Goal: Task Accomplishment & Management: Manage account settings

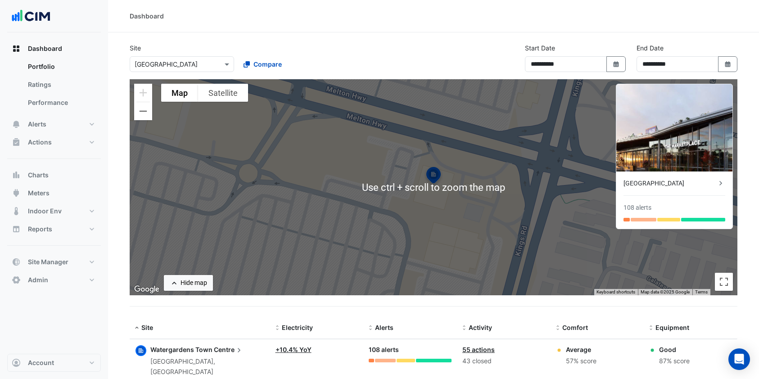
select select "***"
click at [58, 45] on span "Dashboard" at bounding box center [45, 48] width 34 height 9
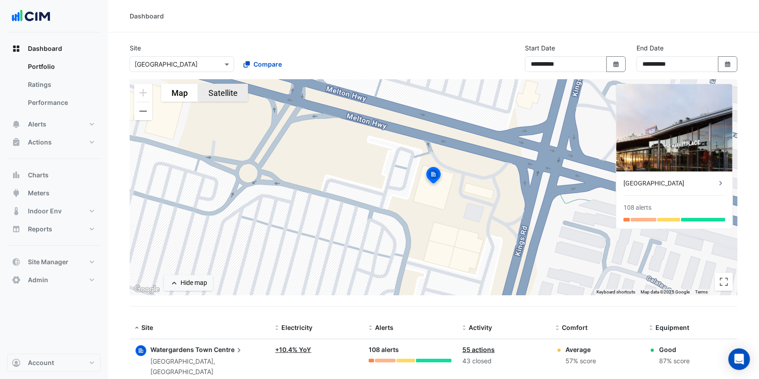
scroll to position [17, 0]
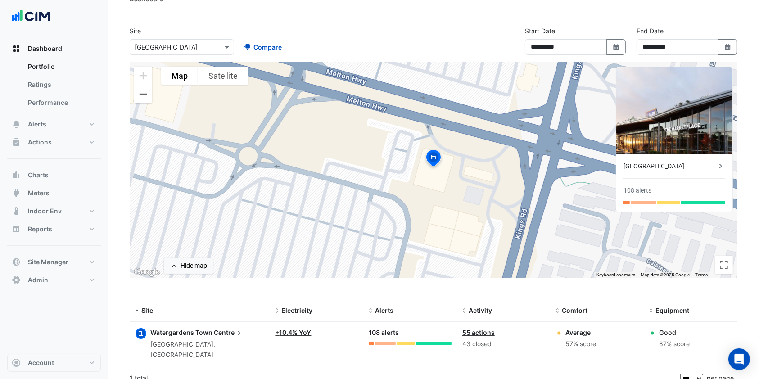
click at [750, 143] on section "**********" at bounding box center [433, 202] width 651 height 374
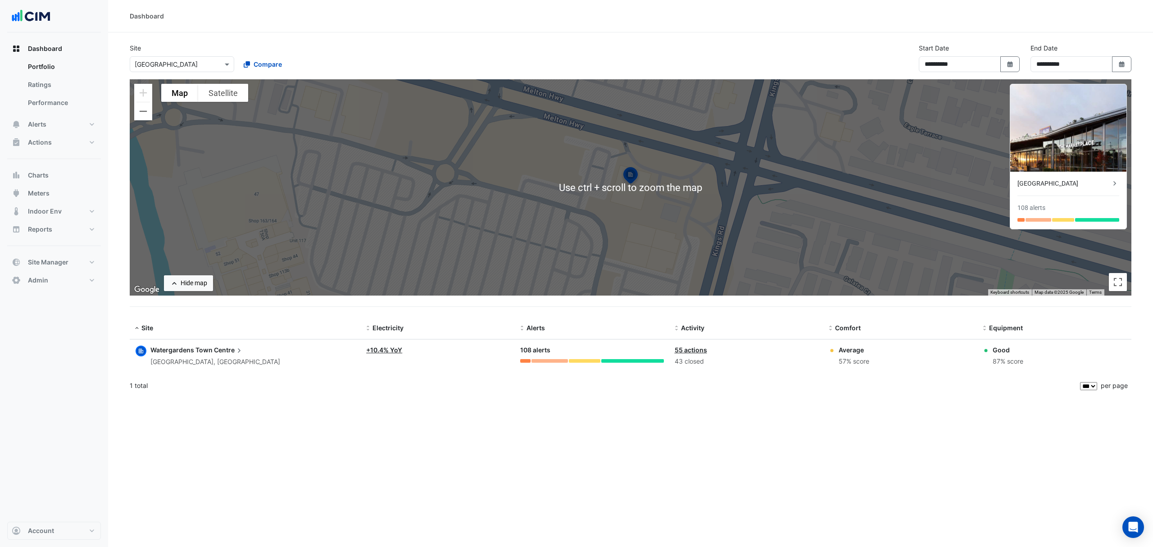
select select "***"
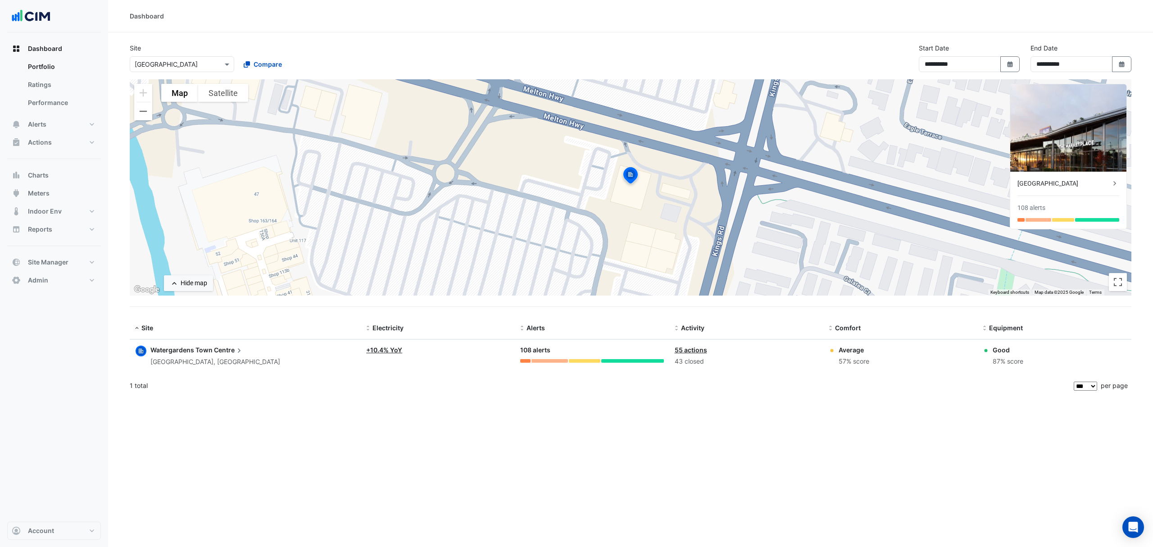
click at [634, 397] on div "**********" at bounding box center [630, 273] width 1045 height 547
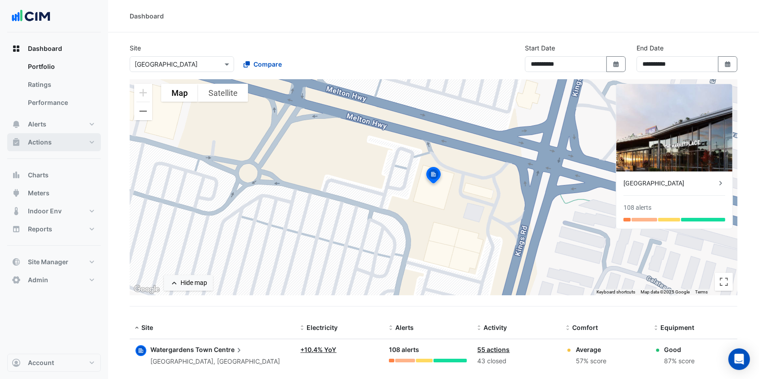
click at [56, 139] on button "Actions" at bounding box center [54, 142] width 94 height 18
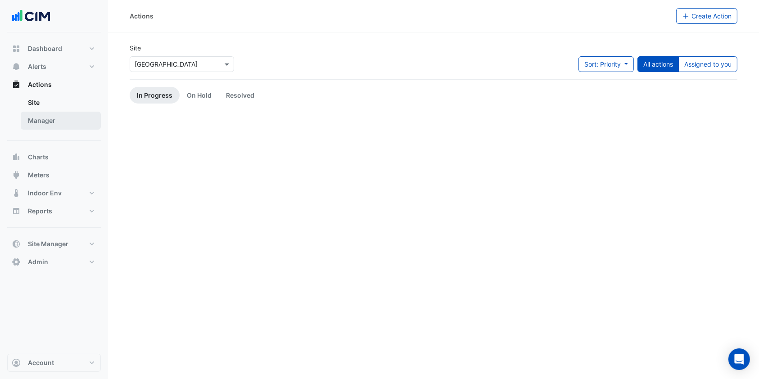
click at [62, 117] on link "Manager" at bounding box center [61, 121] width 80 height 18
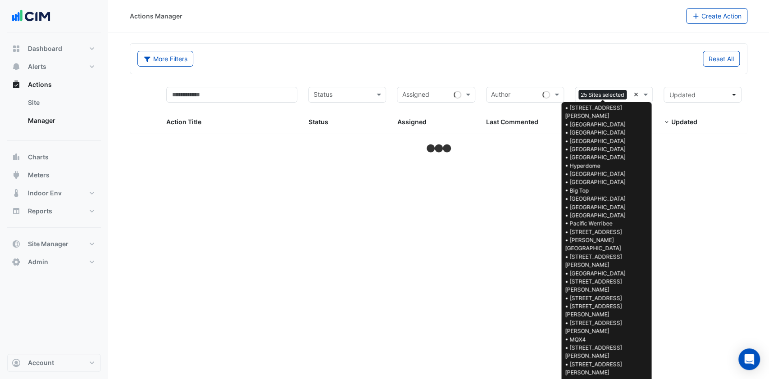
select select "***"
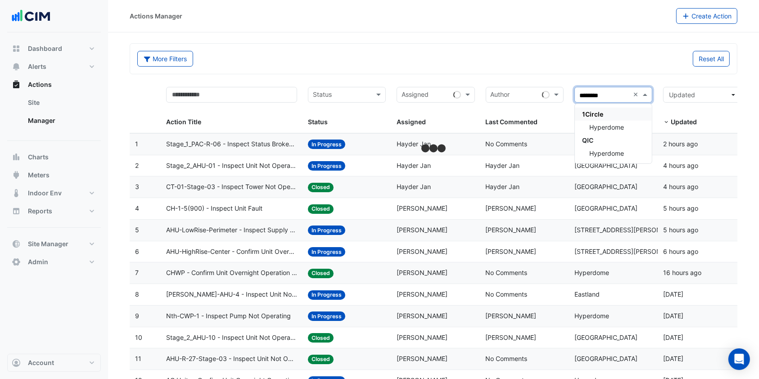
type input "*********"
click at [600, 124] on span "Hyperdome" at bounding box center [606, 127] width 35 height 8
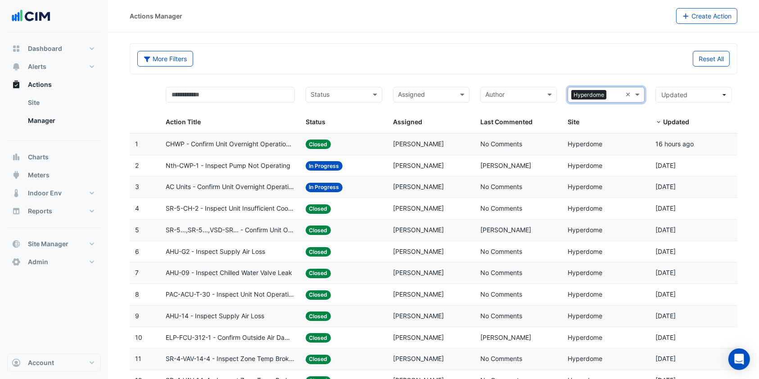
click at [213, 182] on span "AC Units - Confirm Unit Overnight Operation (Energy Waste)" at bounding box center [230, 187] width 129 height 10
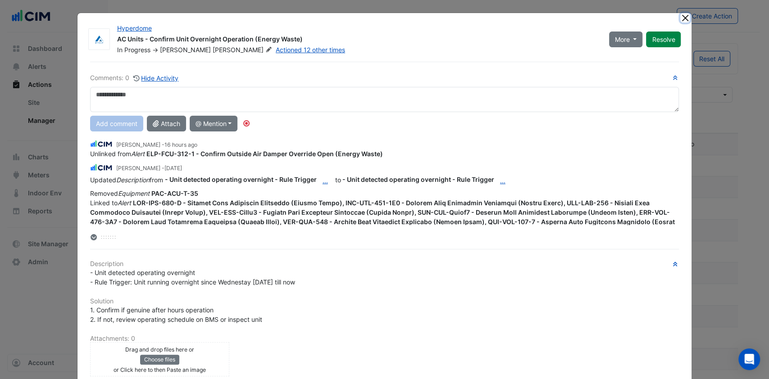
click at [684, 17] on button "Close" at bounding box center [684, 17] width 9 height 9
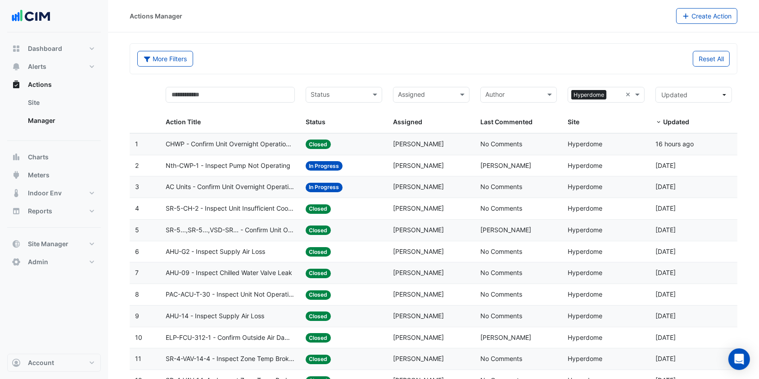
click at [221, 189] on span "AC Units - Confirm Unit Overnight Operation (Energy Waste)" at bounding box center [230, 187] width 129 height 10
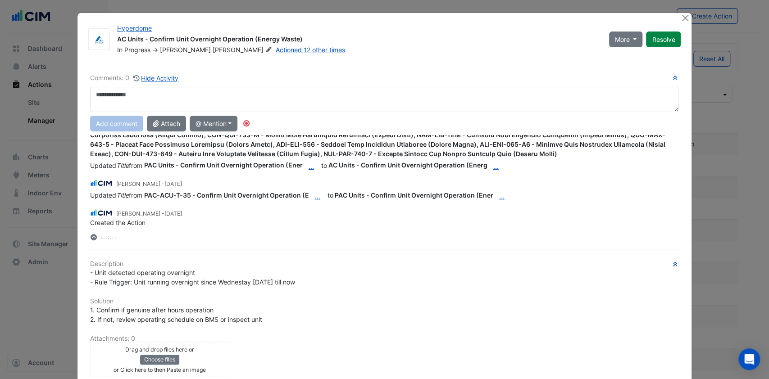
click at [134, 95] on textarea at bounding box center [384, 99] width 589 height 25
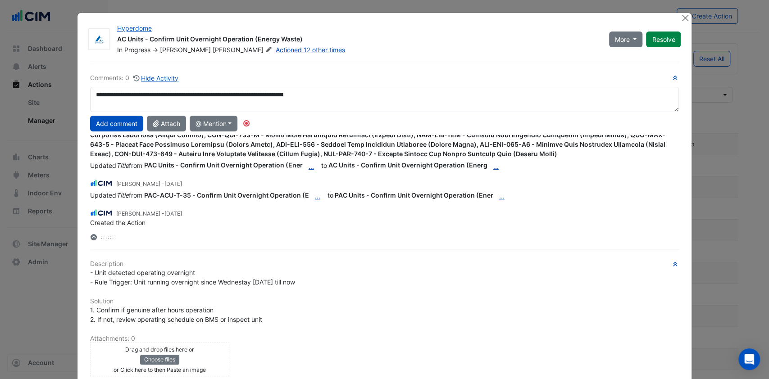
click at [118, 93] on textarea "**********" at bounding box center [384, 99] width 589 height 25
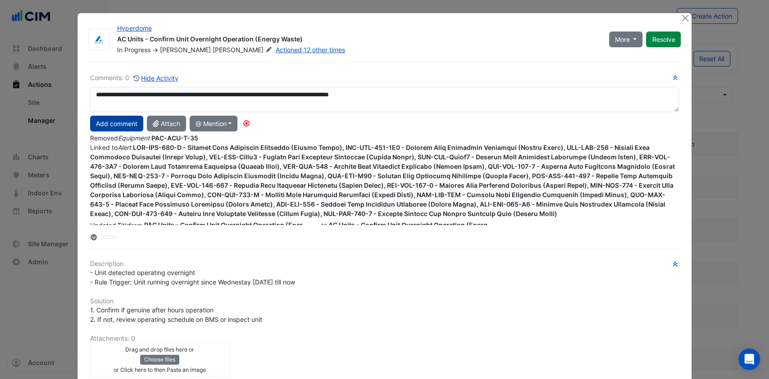
type textarea "**********"
click at [108, 122] on button "Add comment" at bounding box center [116, 124] width 53 height 16
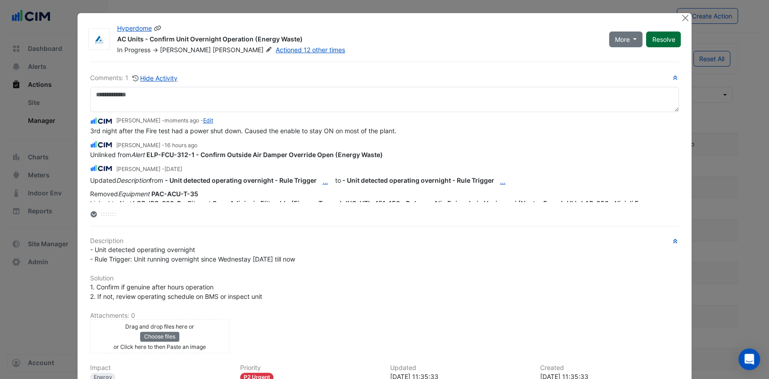
click at [661, 36] on button "Resolve" at bounding box center [663, 40] width 35 height 16
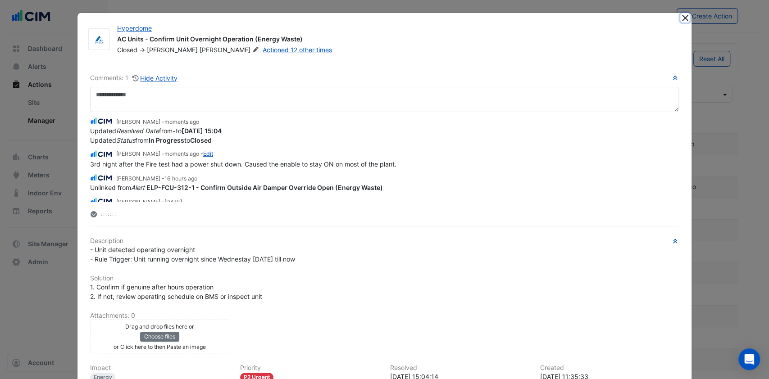
click at [683, 16] on button "Close" at bounding box center [684, 17] width 9 height 9
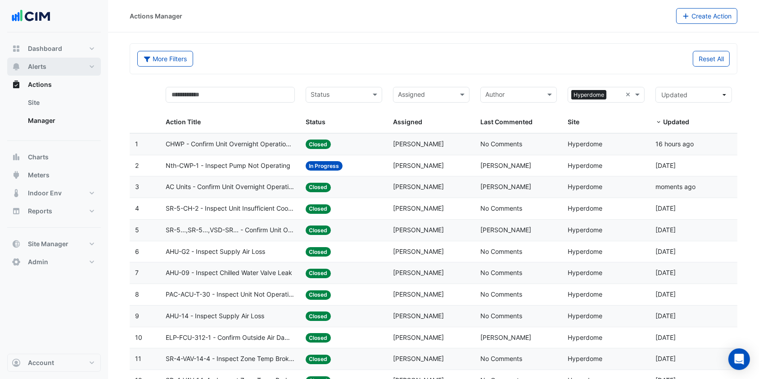
click at [47, 66] on button "Alerts" at bounding box center [54, 67] width 94 height 18
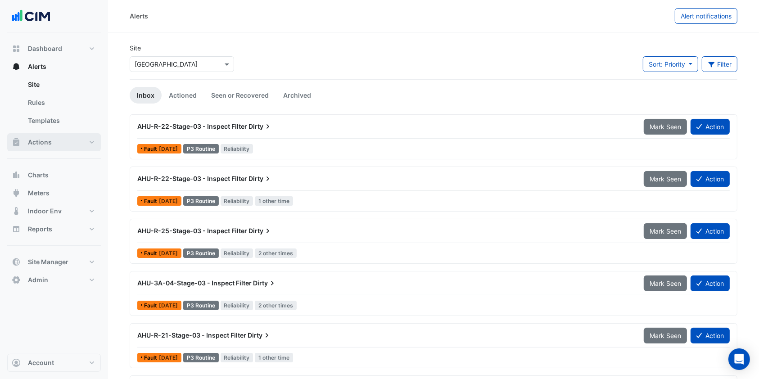
click at [61, 137] on button "Actions" at bounding box center [54, 142] width 94 height 18
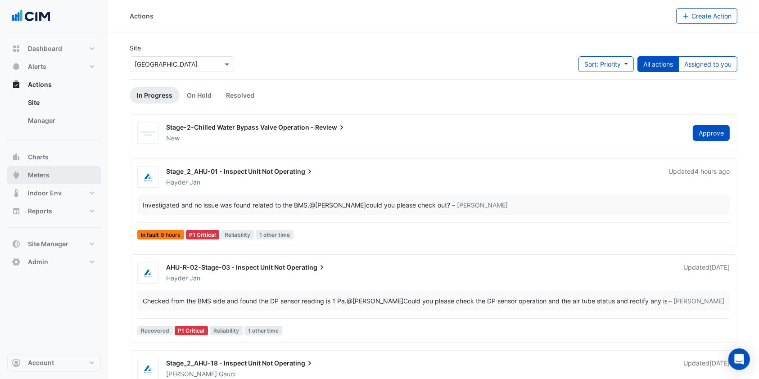
click at [46, 170] on button "Meters" at bounding box center [54, 175] width 94 height 18
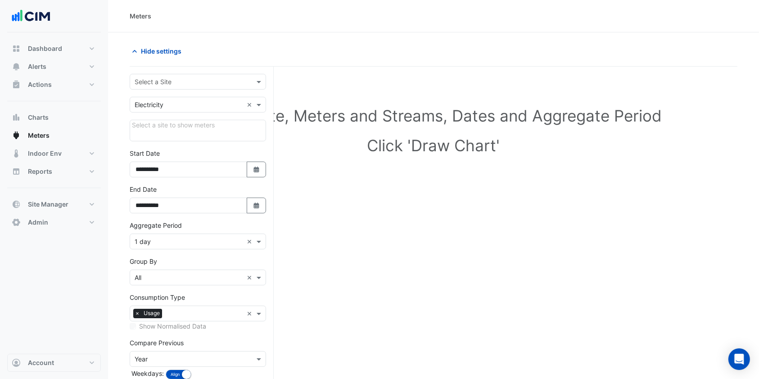
click at [202, 81] on input "text" at bounding box center [189, 81] width 109 height 9
type input "*********"
click at [157, 115] on span "Hyperdome" at bounding box center [162, 114] width 35 height 8
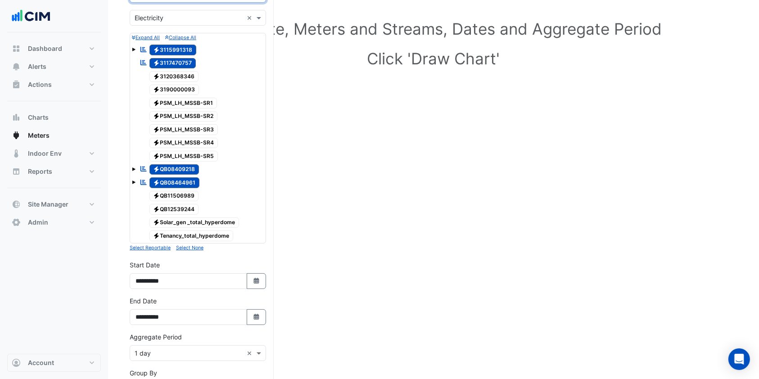
scroll to position [60, 0]
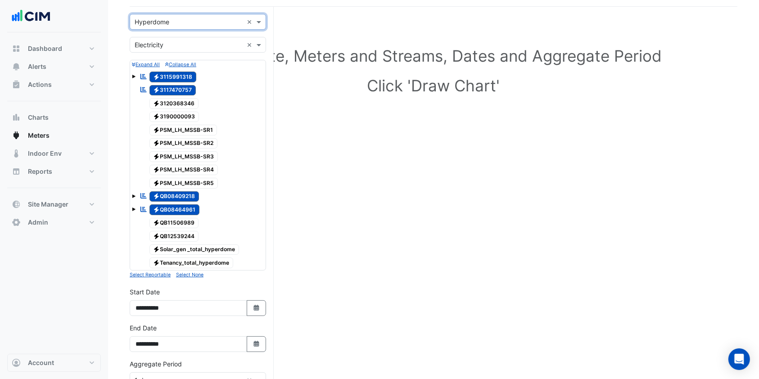
click at [204, 270] on div "Expand All Collapse All Reportable Electricity 3115991318 Reportable Electricit…" at bounding box center [198, 170] width 136 height 220
click at [187, 271] on button "Select None" at bounding box center [189, 275] width 27 height 8
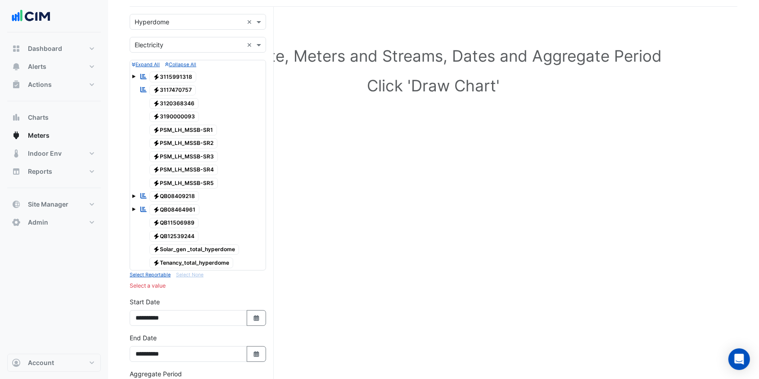
click at [202, 127] on span "Electricity PSM_LH_MSSB-SR1" at bounding box center [184, 130] width 68 height 11
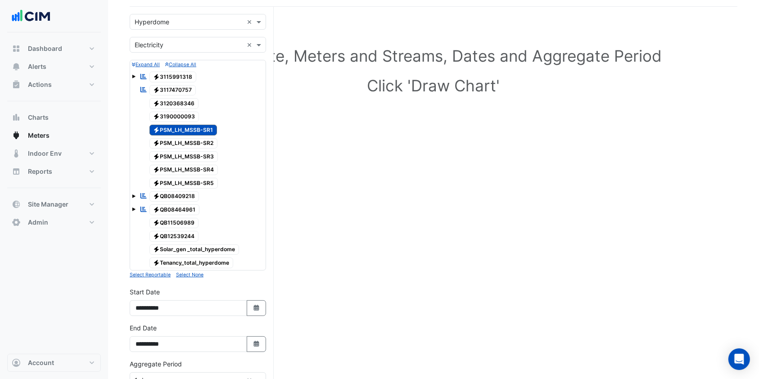
click at [201, 151] on span "Electricity PSM_LH_MSSB-SR3" at bounding box center [184, 156] width 69 height 11
click at [207, 142] on span "Electricity PSM_LH_MSSB-SR2" at bounding box center [184, 143] width 68 height 11
click at [206, 155] on span "Electricity PSM_LH_MSSB-SR3" at bounding box center [184, 156] width 69 height 11
click at [209, 144] on span "Electricity PSM_LH_MSSB-SR2" at bounding box center [184, 143] width 68 height 11
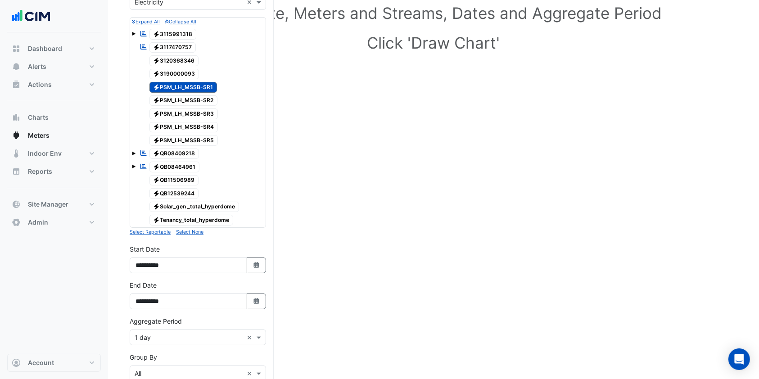
scroll to position [180, 0]
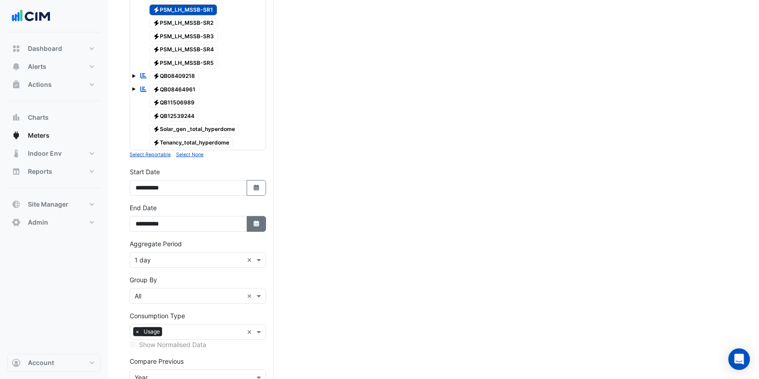
click at [247, 222] on button "Select Date" at bounding box center [257, 224] width 20 height 16
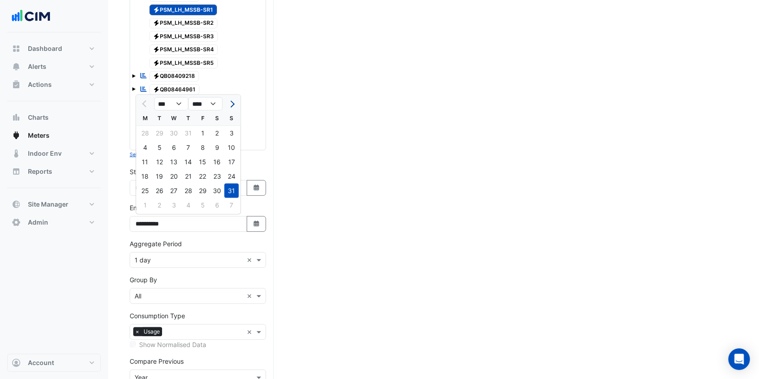
click at [231, 108] on button "Next month" at bounding box center [231, 104] width 11 height 14
select select "*"
click at [165, 162] on div "16" at bounding box center [159, 162] width 14 height 14
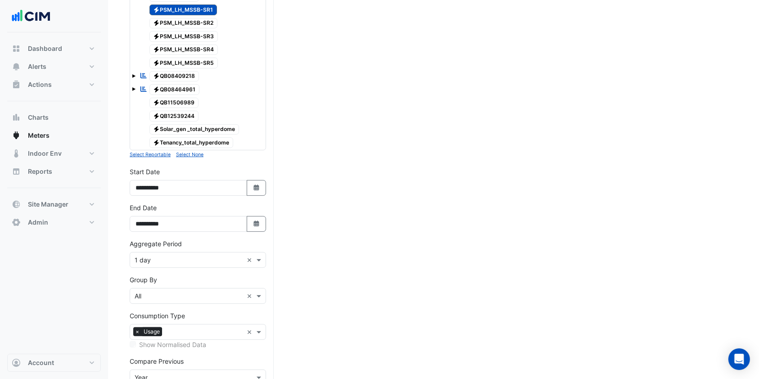
type input "**********"
drag, startPoint x: 263, startPoint y: 188, endPoint x: 245, endPoint y: 166, distance: 28.8
click at [263, 188] on button "Select Date" at bounding box center [257, 188] width 20 height 16
select select "*"
select select "****"
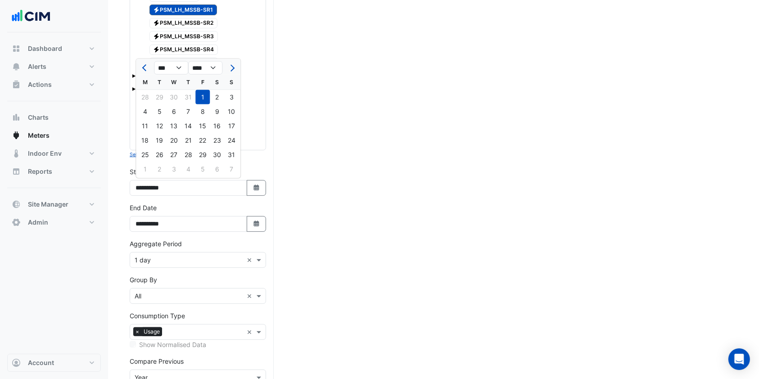
click at [236, 61] on div at bounding box center [231, 68] width 18 height 14
click at [233, 70] on button "Next month" at bounding box center [231, 68] width 11 height 14
select select "*"
click at [150, 94] on div "1" at bounding box center [145, 97] width 14 height 14
type input "**********"
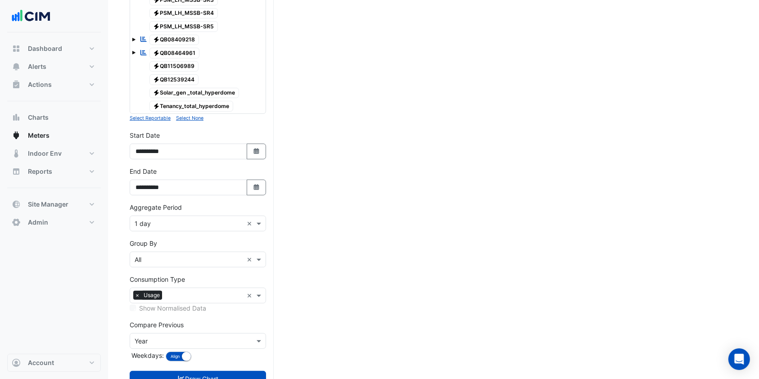
scroll to position [248, 0]
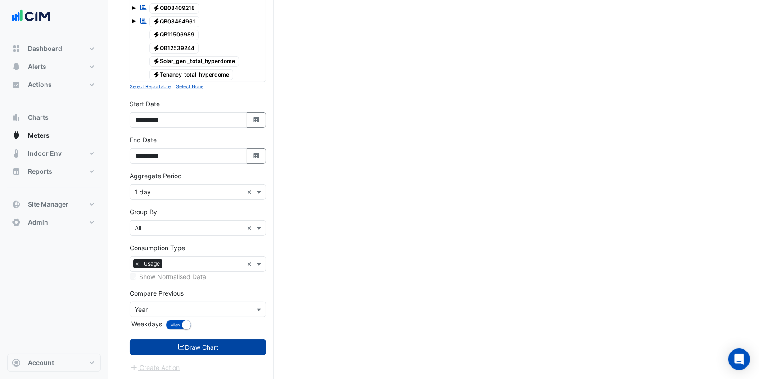
click at [188, 344] on button "Draw Chart" at bounding box center [198, 348] width 136 height 16
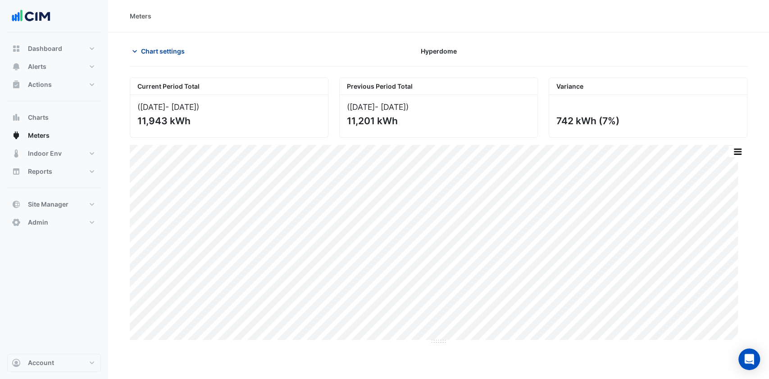
click at [136, 55] on icon "button" at bounding box center [134, 51] width 9 height 9
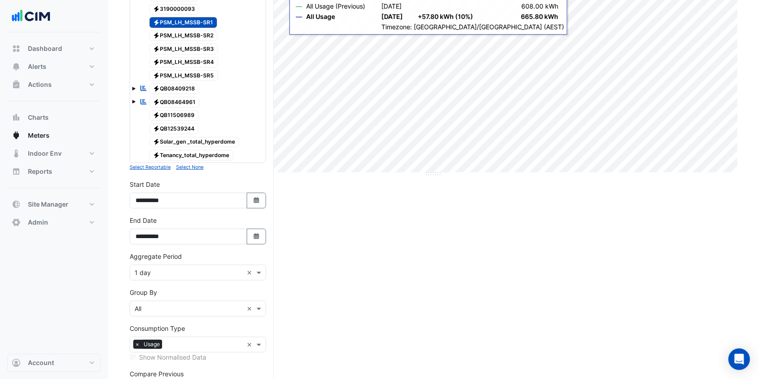
scroll to position [180, 0]
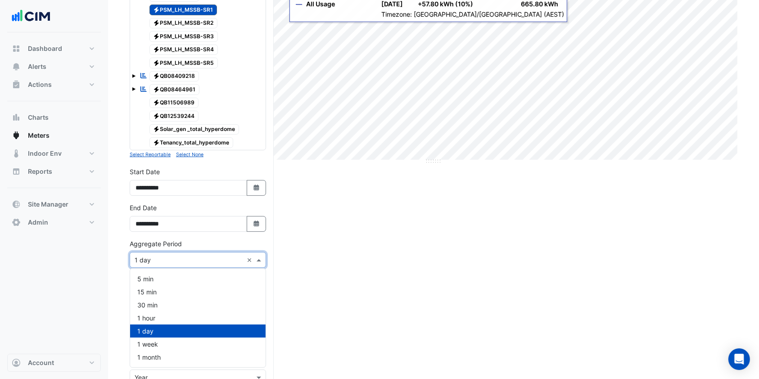
click at [173, 258] on input "text" at bounding box center [189, 260] width 109 height 9
click at [152, 321] on span "1 hour" at bounding box center [146, 318] width 18 height 8
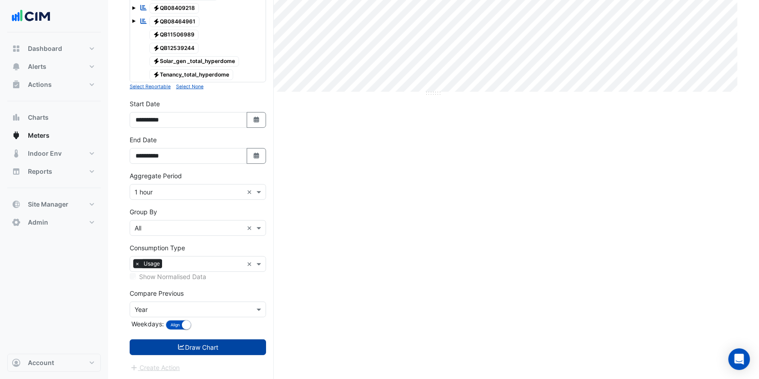
click at [169, 349] on button "Draw Chart" at bounding box center [198, 348] width 136 height 16
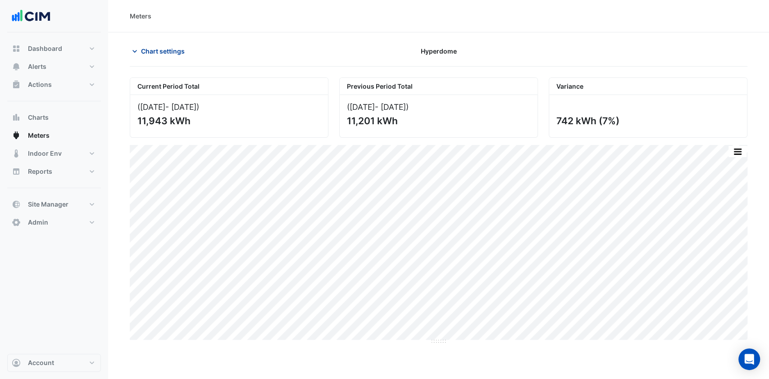
click at [160, 49] on span "Chart settings" at bounding box center [163, 50] width 44 height 9
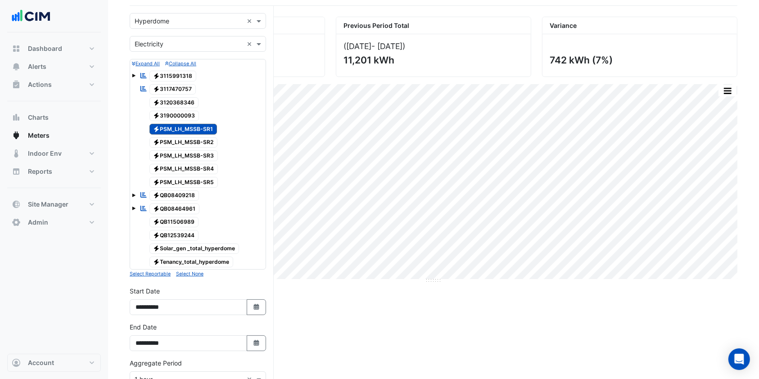
scroll to position [180, 0]
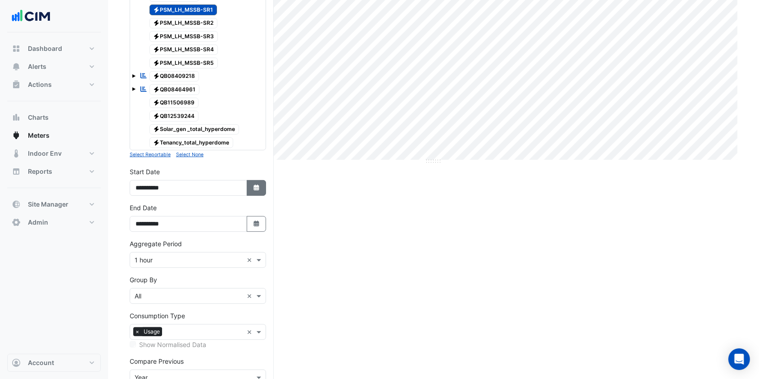
click at [256, 185] on icon "Select Date" at bounding box center [257, 188] width 8 height 6
select select "*"
select select "****"
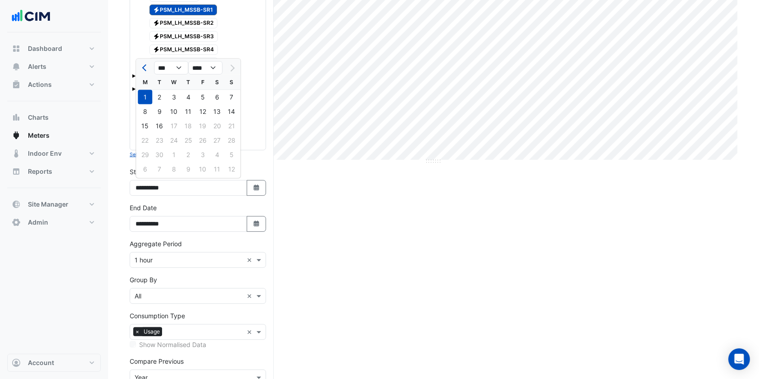
click at [139, 59] on div "*** *** *** *** *** *** *** *** *** **** **** **** **** **** **** **** **** ***…" at bounding box center [188, 67] width 104 height 16
click at [147, 68] on span "Previous month" at bounding box center [145, 67] width 7 height 7
select select "*"
click at [202, 97] on div "1" at bounding box center [202, 97] width 14 height 14
type input "**********"
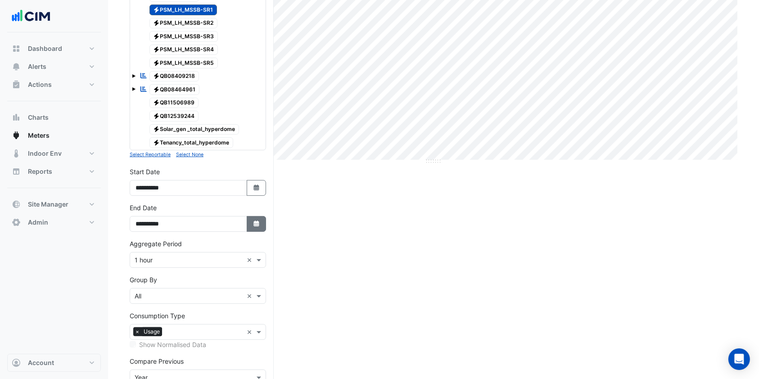
click at [259, 229] on button "Select Date" at bounding box center [257, 224] width 20 height 16
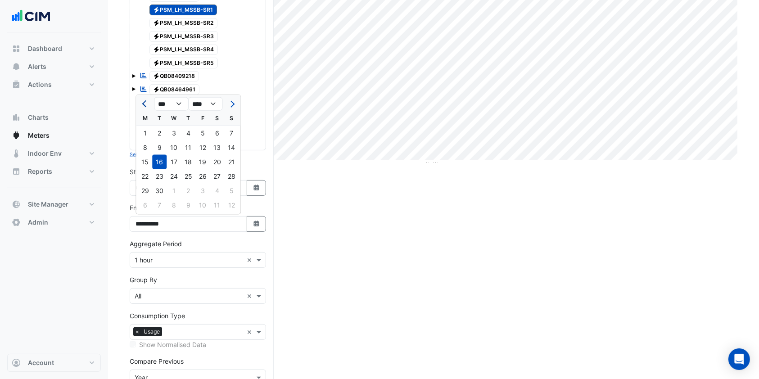
click at [145, 104] on span "Previous month" at bounding box center [145, 103] width 7 height 7
select select "*"
click at [227, 193] on div "31" at bounding box center [231, 191] width 14 height 14
type input "**********"
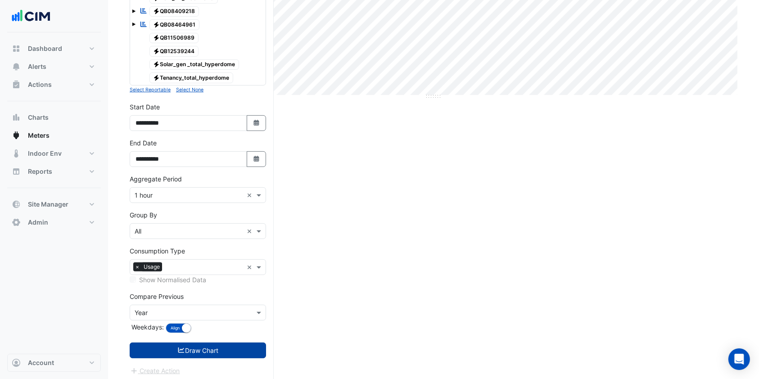
scroll to position [248, 0]
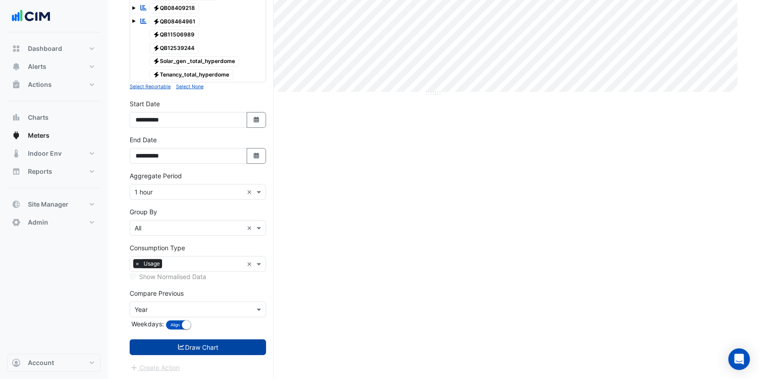
click at [214, 349] on button "Draw Chart" at bounding box center [198, 348] width 136 height 16
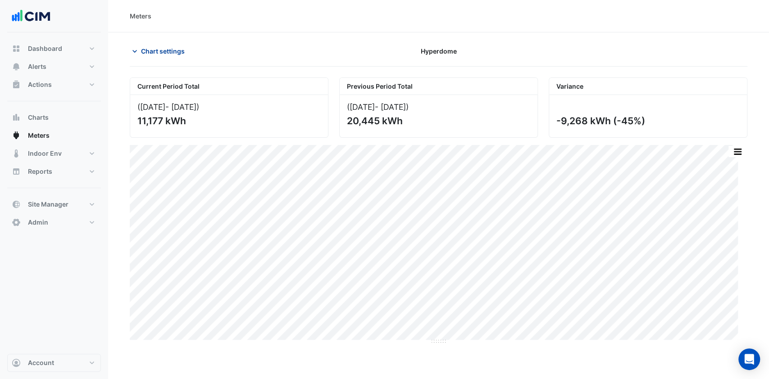
click at [147, 52] on span "Chart settings" at bounding box center [163, 50] width 44 height 9
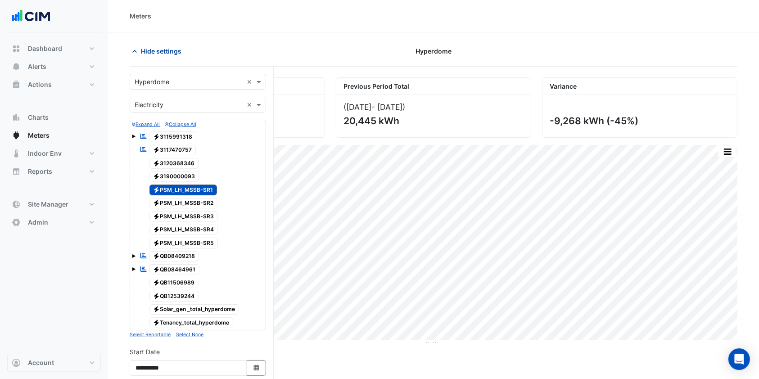
click at [147, 52] on span "Hide settings" at bounding box center [161, 50] width 41 height 9
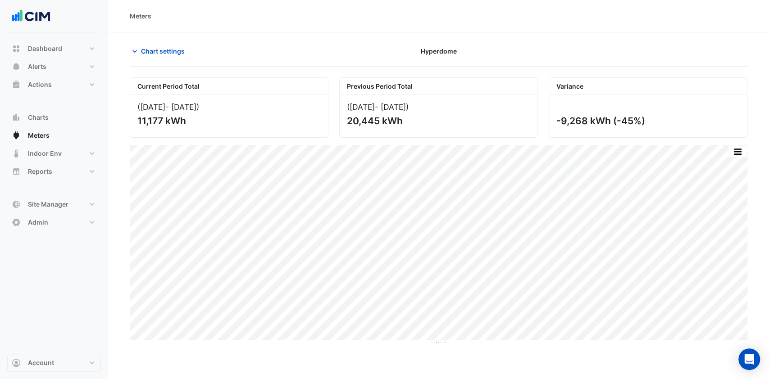
drag, startPoint x: 646, startPoint y: 122, endPoint x: 567, endPoint y: 126, distance: 78.9
click at [567, 126] on div "-9,268 kWh (-45%)" at bounding box center [646, 120] width 181 height 11
click at [155, 45] on button "Chart settings" at bounding box center [160, 51] width 61 height 16
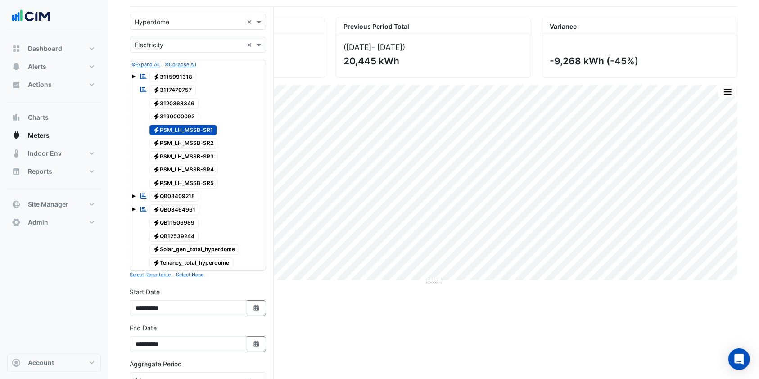
scroll to position [240, 0]
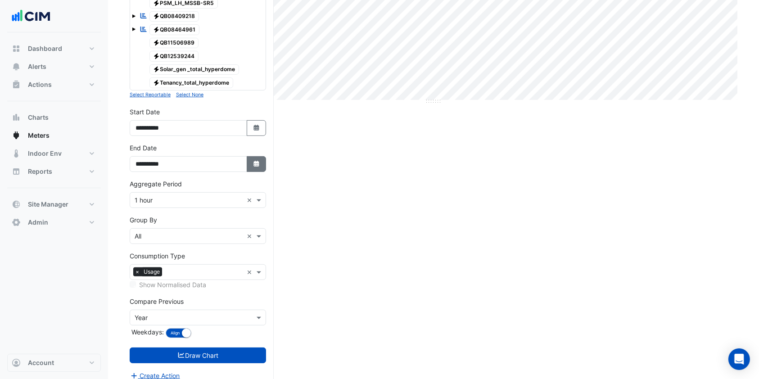
click at [256, 162] on icon "button" at bounding box center [256, 164] width 5 height 6
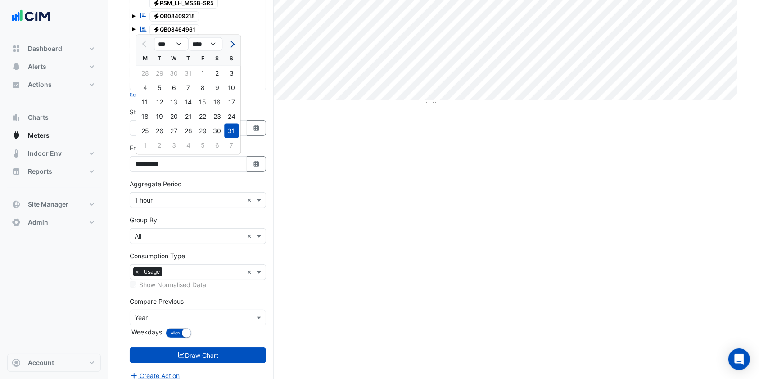
click at [230, 41] on span "Next month" at bounding box center [231, 44] width 7 height 7
select select "*"
click at [158, 106] on div "16" at bounding box center [159, 102] width 14 height 14
type input "**********"
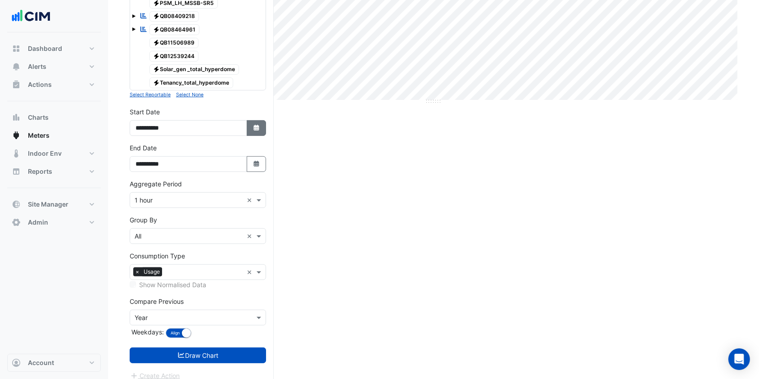
click at [252, 126] on button "Select Date" at bounding box center [257, 128] width 20 height 16
select select "*"
select select "****"
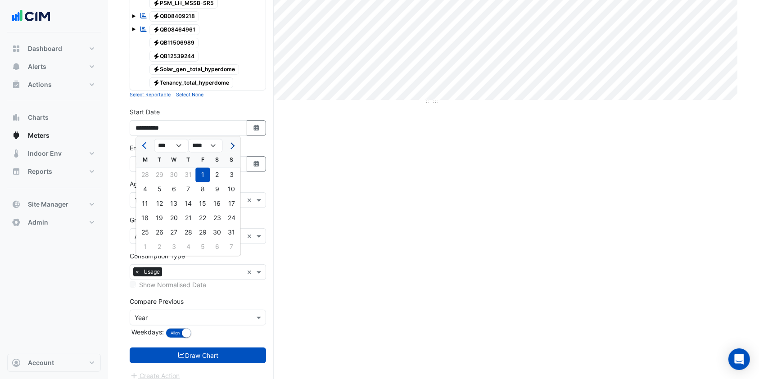
click at [231, 148] on span "Next month" at bounding box center [231, 145] width 7 height 7
select select "*"
click at [147, 172] on div "1" at bounding box center [145, 175] width 14 height 14
type input "**********"
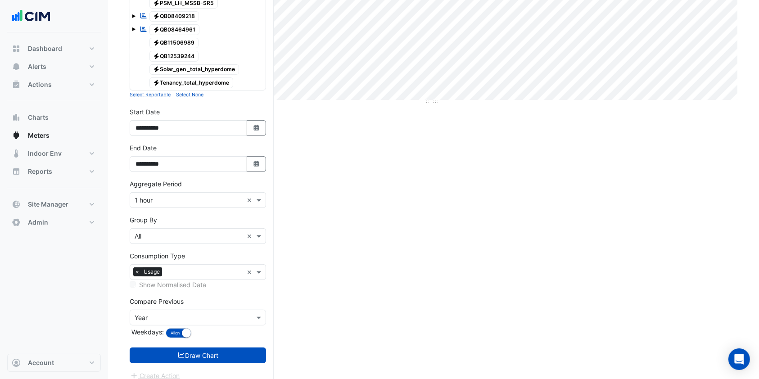
scroll to position [248, 0]
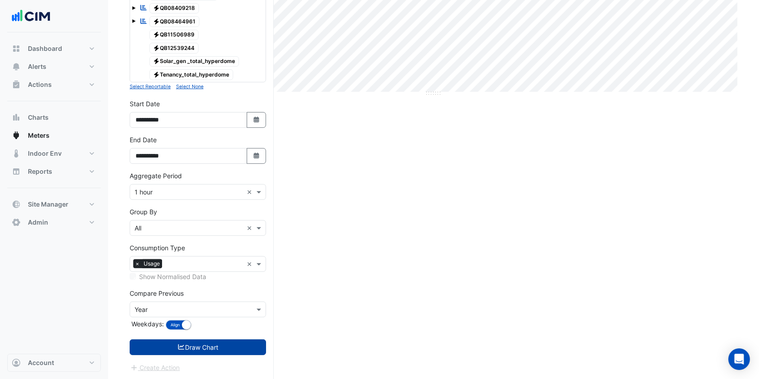
click at [222, 344] on button "Draw Chart" at bounding box center [198, 348] width 136 height 16
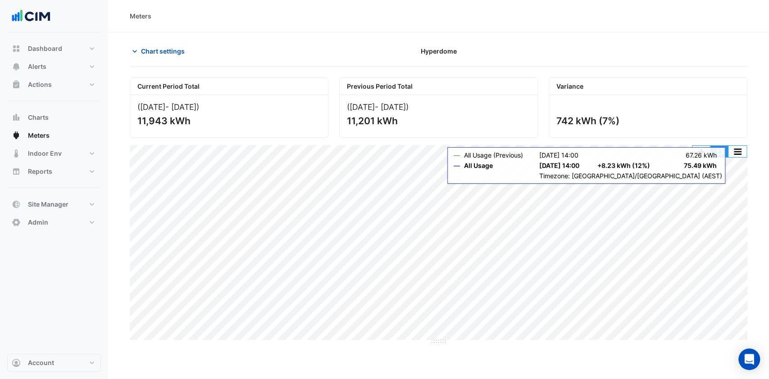
click at [720, 155] on button "button" at bounding box center [719, 151] width 18 height 11
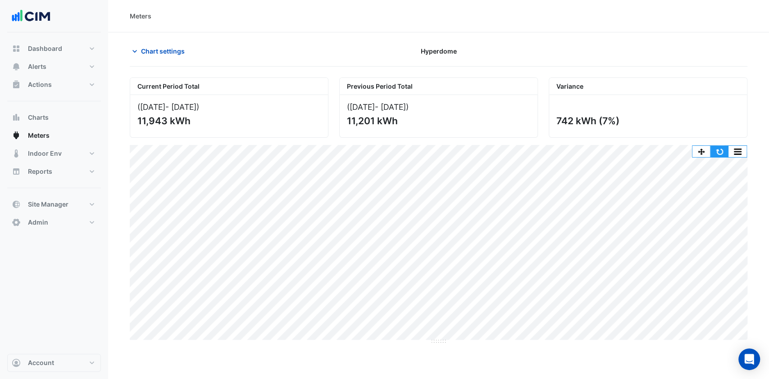
click at [717, 153] on button "button" at bounding box center [719, 151] width 18 height 11
click at [147, 50] on span "Chart settings" at bounding box center [163, 50] width 44 height 9
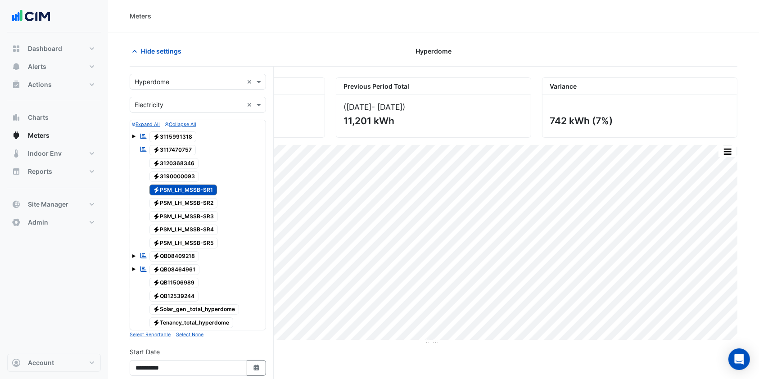
click at [195, 203] on span "Electricity PSM_LH_MSSB-SR2" at bounding box center [184, 203] width 68 height 11
click at [199, 194] on span "Electricity PSM_LH_MSSB-SR1" at bounding box center [184, 190] width 68 height 11
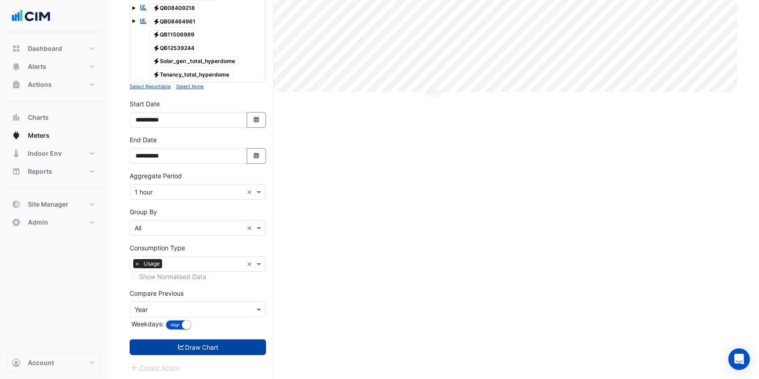
click at [188, 351] on button "Draw Chart" at bounding box center [198, 348] width 136 height 16
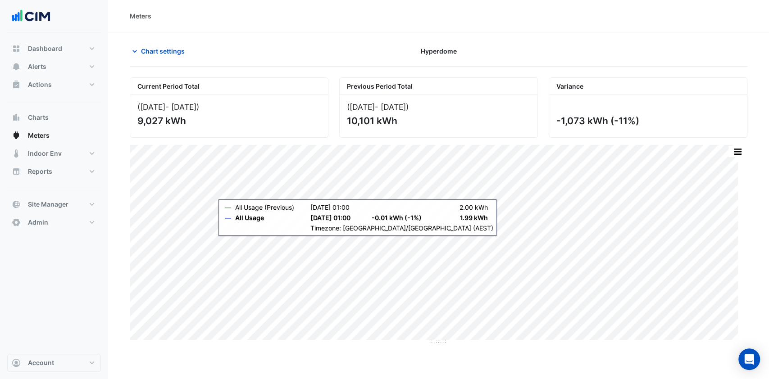
click at [483, 240] on div "Print Save as JPEG Save as PNG Pivot Data Table Export CSV - Flat Export CSV - …" at bounding box center [438, 242] width 617 height 195
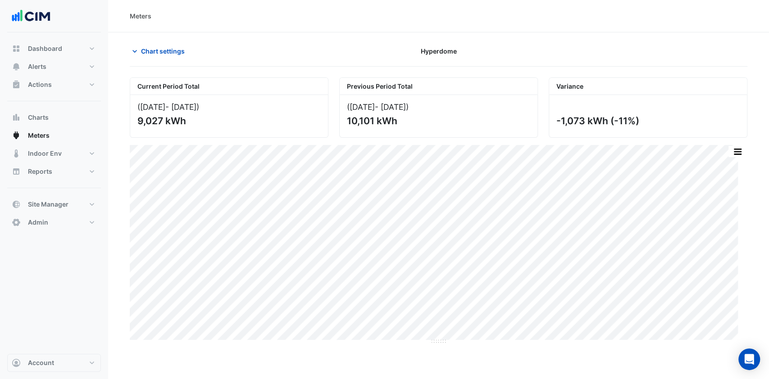
drag, startPoint x: 738, startPoint y: 247, endPoint x: 740, endPoint y: 242, distance: 5.9
click at [740, 242] on div "Print Save as JPEG Save as PNG Pivot Data Table Export CSV - Flat Export CSV - …" at bounding box center [438, 242] width 617 height 195
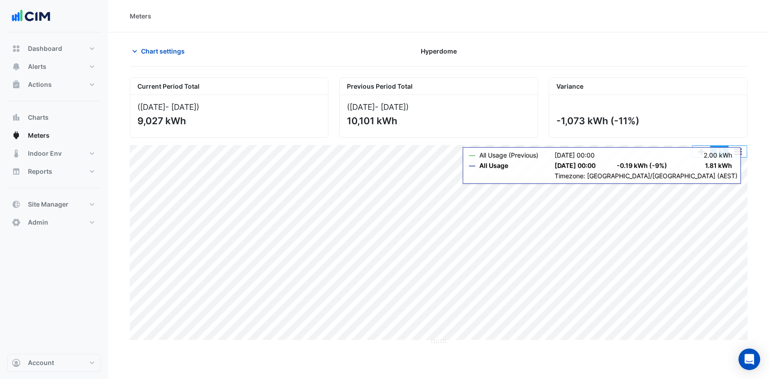
drag, startPoint x: 724, startPoint y: 154, endPoint x: 731, endPoint y: 154, distance: 6.8
click at [730, 154] on div "Print Save as JPEG Save as PNG Pivot Data Table Export CSV - Flat Export CSV - …" at bounding box center [719, 151] width 55 height 12
click at [722, 154] on button "button" at bounding box center [719, 151] width 18 height 11
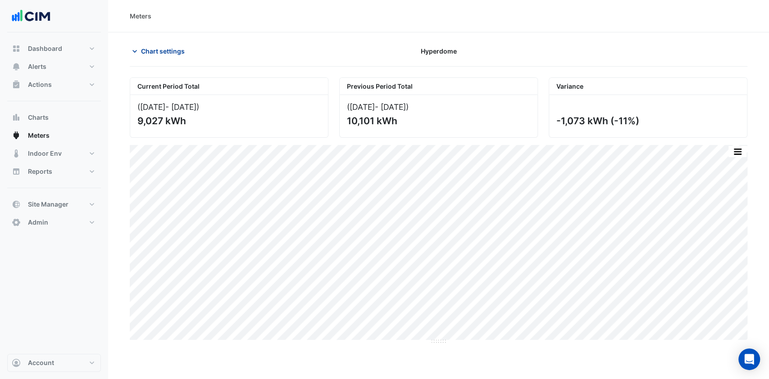
click at [146, 49] on span "Chart settings" at bounding box center [163, 50] width 44 height 9
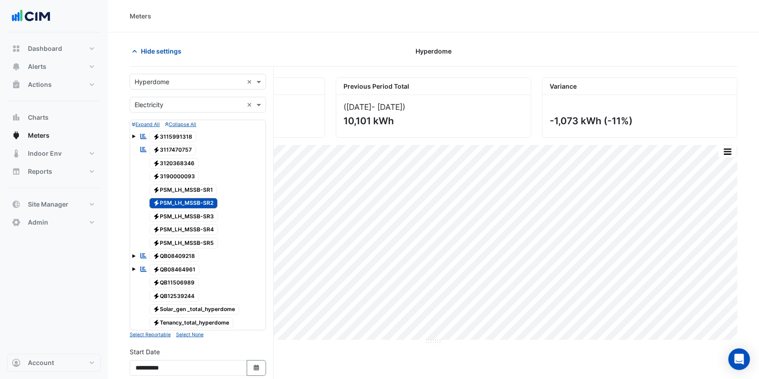
click at [206, 204] on span "Electricity PSM_LH_MSSB-SR2" at bounding box center [184, 203] width 68 height 11
click at [186, 212] on span "Electricity PSM_LH_MSSB-SR3" at bounding box center [184, 216] width 69 height 11
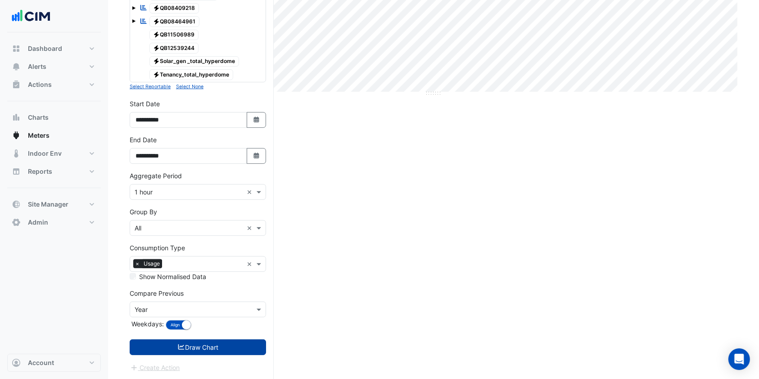
click at [203, 348] on button "Draw Chart" at bounding box center [198, 348] width 136 height 16
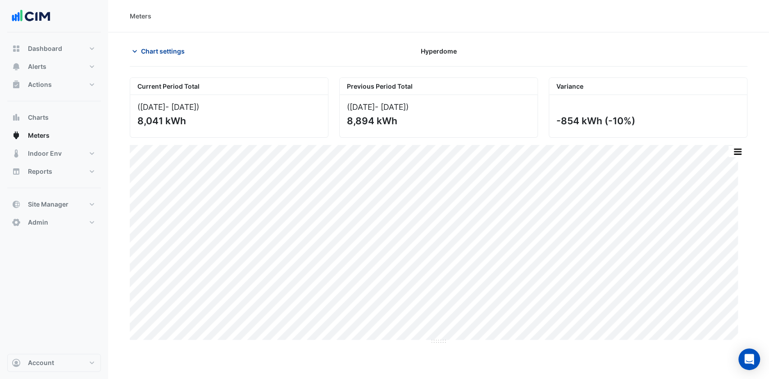
click at [147, 43] on button "Chart settings" at bounding box center [160, 51] width 61 height 16
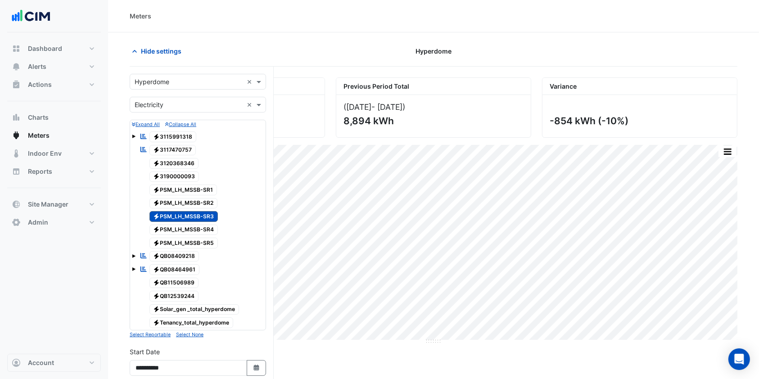
click at [180, 217] on span "Electricity PSM_LH_MSSB-SR3" at bounding box center [184, 216] width 69 height 11
click at [186, 228] on span "Electricity PSM_LH_MSSB-SR4" at bounding box center [184, 230] width 69 height 11
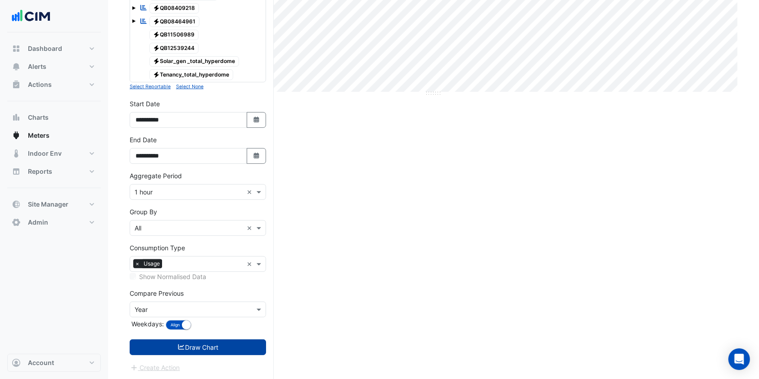
click at [190, 342] on button "Draw Chart" at bounding box center [198, 348] width 136 height 16
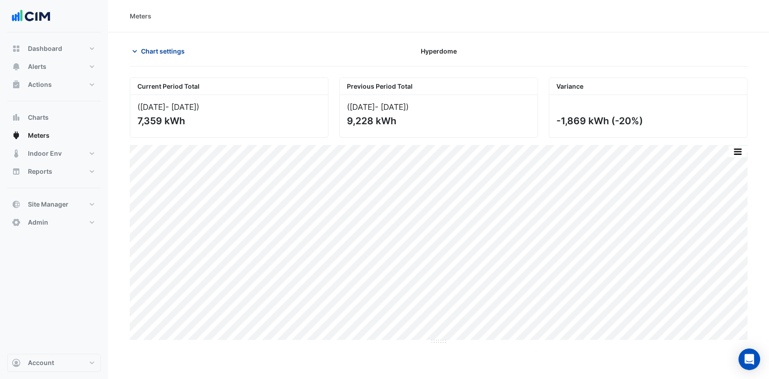
click at [163, 53] on span "Chart settings" at bounding box center [163, 50] width 44 height 9
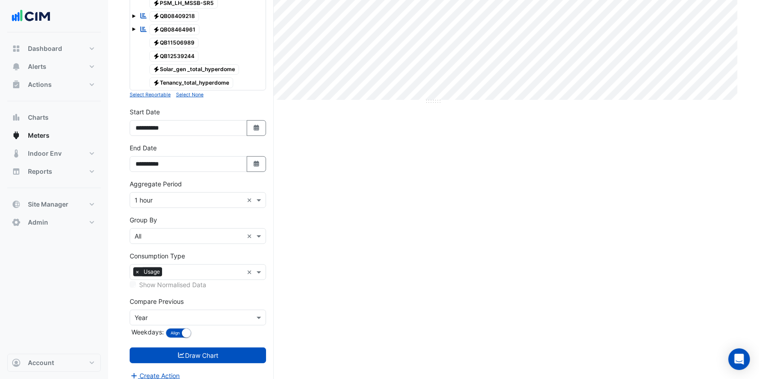
scroll to position [120, 0]
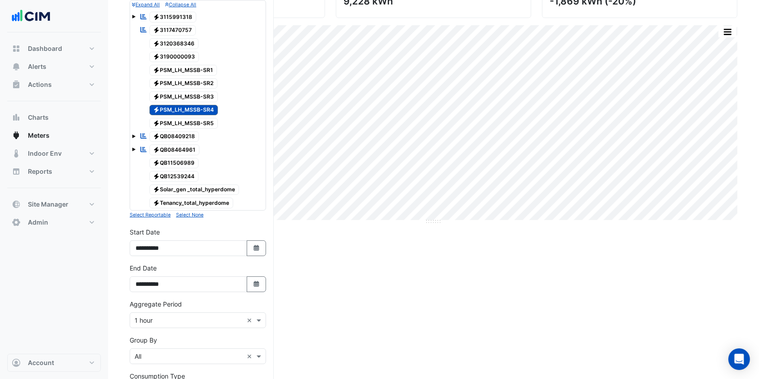
drag, startPoint x: 176, startPoint y: 124, endPoint x: 180, endPoint y: 115, distance: 9.9
click at [175, 124] on span "Electricity PSM_LH_MSSB-SR5" at bounding box center [184, 123] width 69 height 11
click at [181, 112] on span "Electricity PSM_LH_MSSB-SR4" at bounding box center [184, 110] width 69 height 11
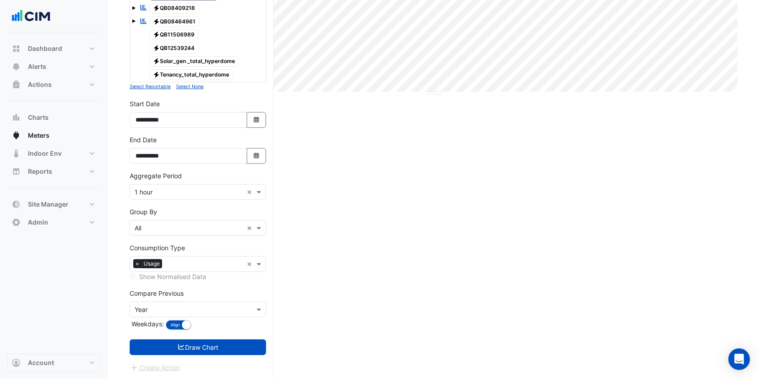
drag, startPoint x: 209, startPoint y: 345, endPoint x: 213, endPoint y: 340, distance: 6.5
click at [209, 345] on button "Draw Chart" at bounding box center [198, 348] width 136 height 16
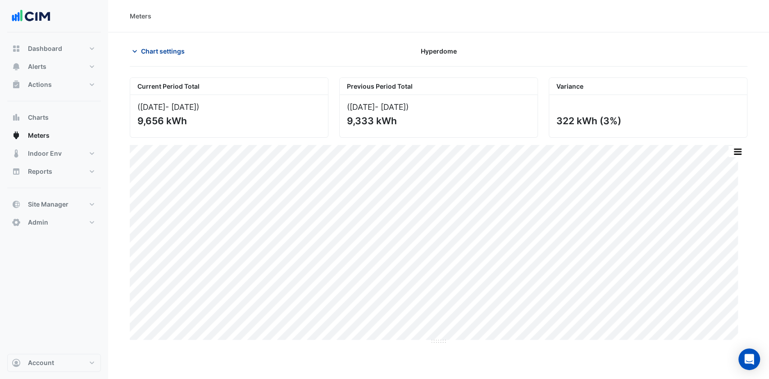
click at [139, 50] on button "Chart settings" at bounding box center [160, 51] width 61 height 16
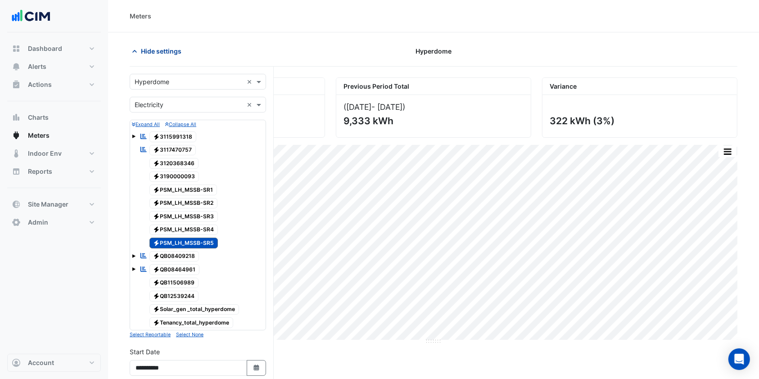
click at [155, 54] on span "Hide settings" at bounding box center [161, 50] width 41 height 9
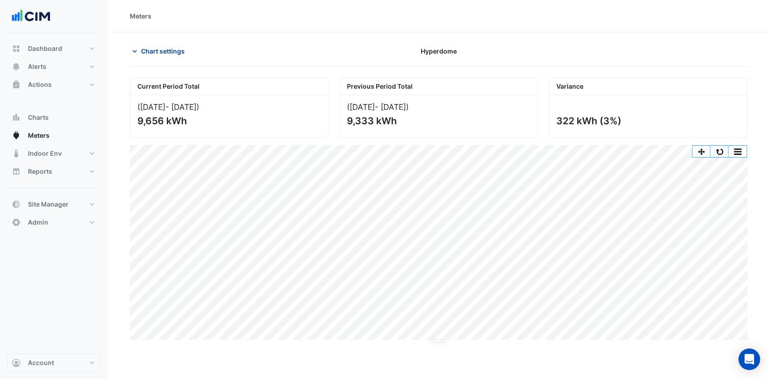
click at [158, 45] on button "Chart settings" at bounding box center [160, 51] width 61 height 16
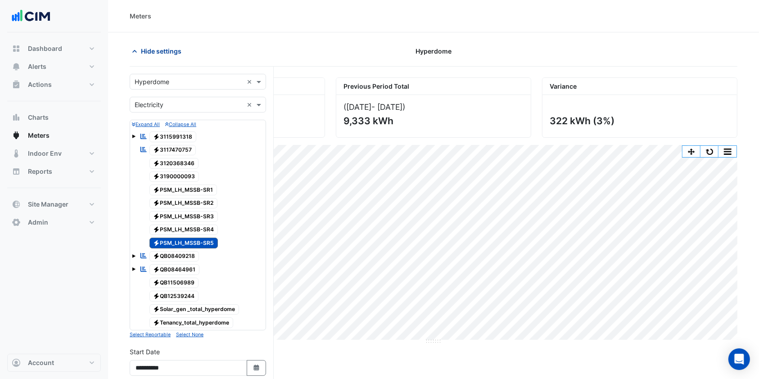
click at [158, 45] on button "Hide settings" at bounding box center [159, 51] width 58 height 16
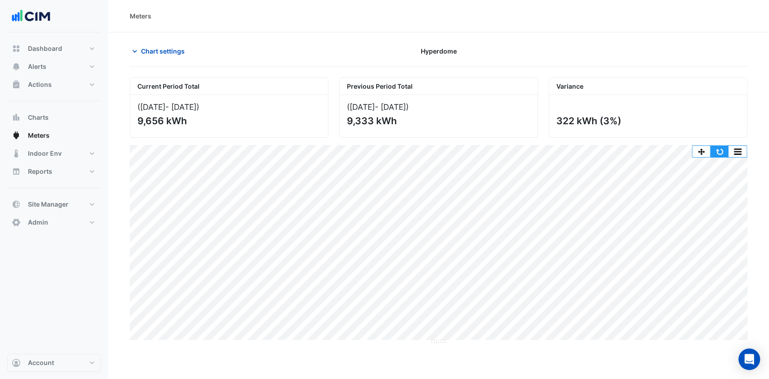
click at [713, 146] on button "button" at bounding box center [719, 151] width 18 height 11
click at [723, 151] on button "button" at bounding box center [719, 151] width 18 height 11
click at [36, 64] on span "Alerts" at bounding box center [37, 66] width 18 height 9
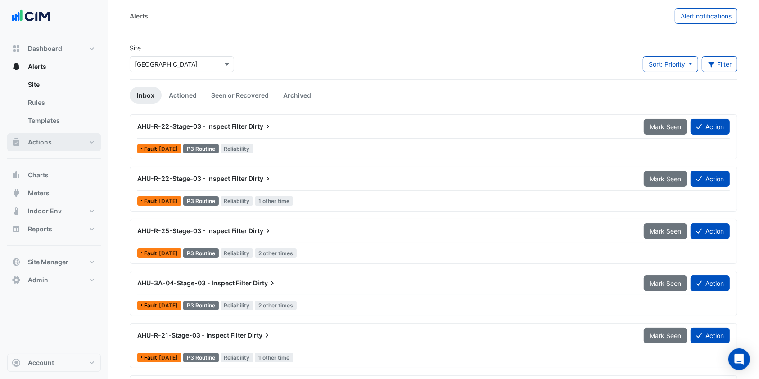
click at [43, 142] on span "Actions" at bounding box center [40, 142] width 24 height 9
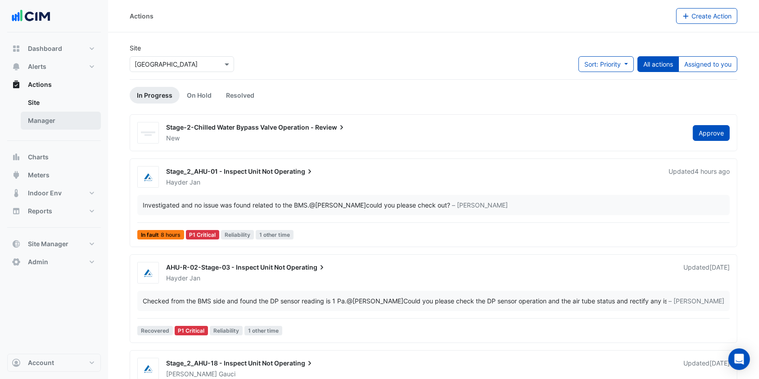
click at [60, 122] on link "Manager" at bounding box center [61, 121] width 80 height 18
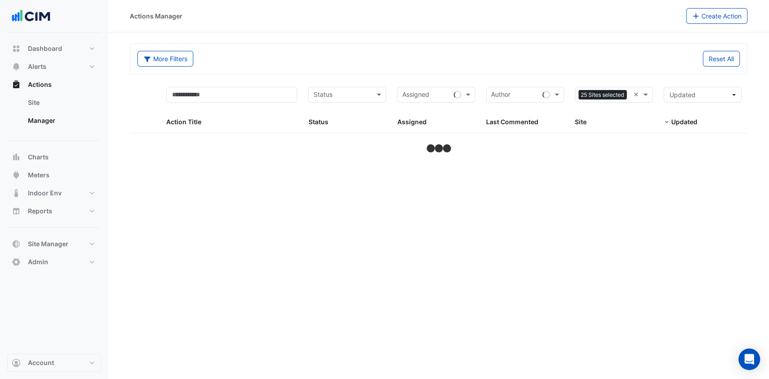
select select "***"
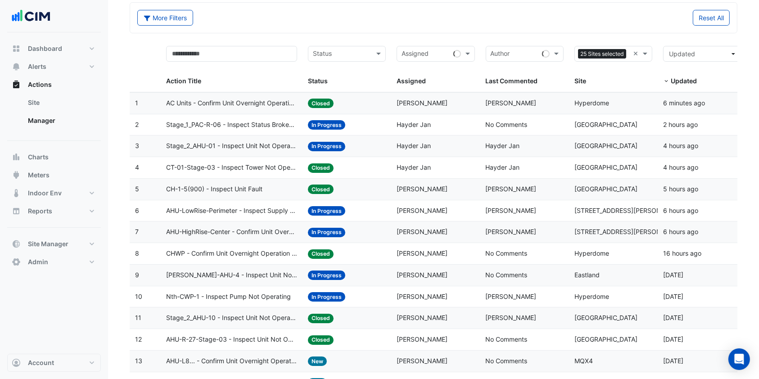
scroll to position [60, 0]
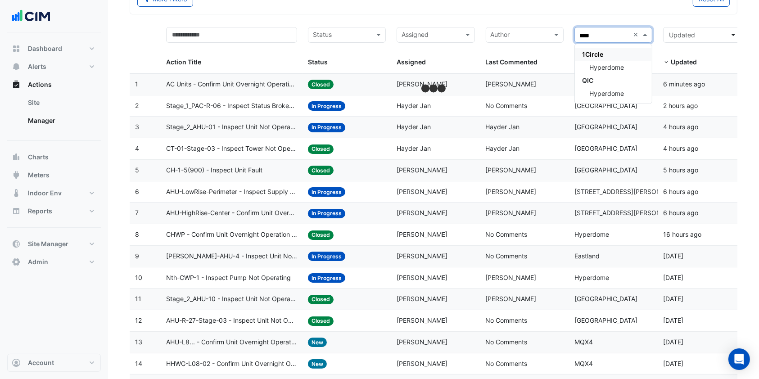
type input "*****"
click at [621, 69] on span "Hyperdome" at bounding box center [606, 67] width 35 height 8
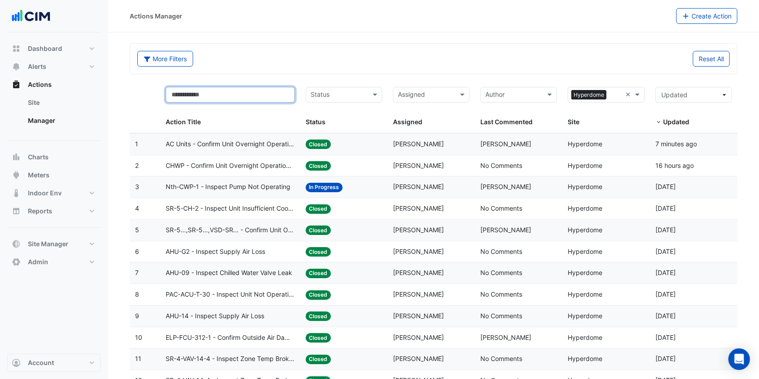
click at [249, 92] on input "text" at bounding box center [230, 95] width 129 height 16
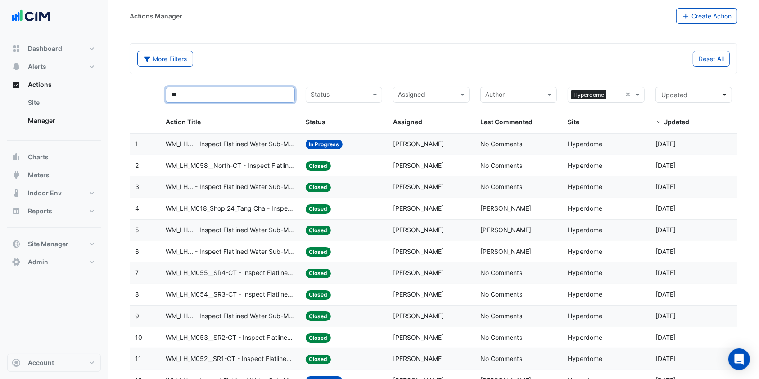
type input "**"
click at [229, 150] on datatable-body-cell "Action Title: WM_LH... - Inspect Flatlined Water Sub-Meter" at bounding box center [230, 144] width 140 height 21
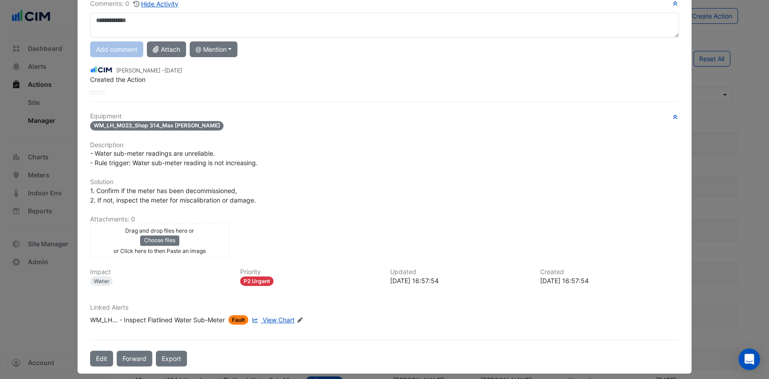
scroll to position [79, 0]
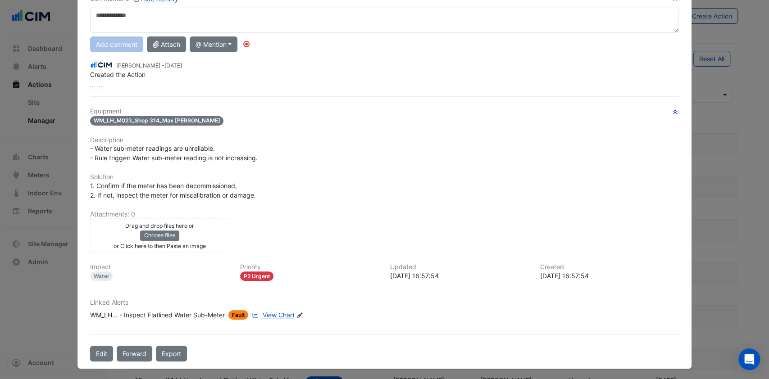
click at [277, 311] on span "View Chart" at bounding box center [279, 315] width 32 height 8
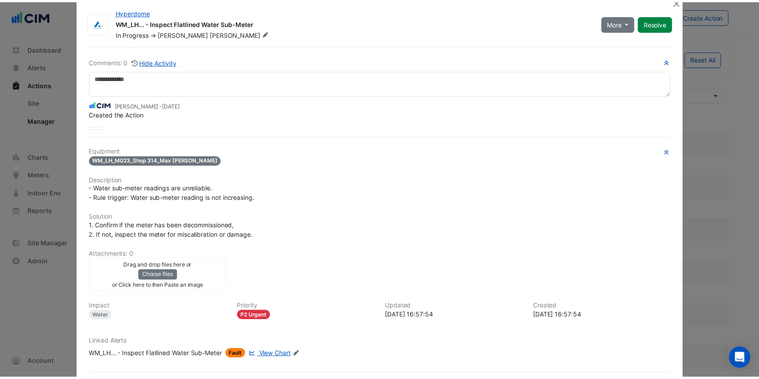
scroll to position [0, 0]
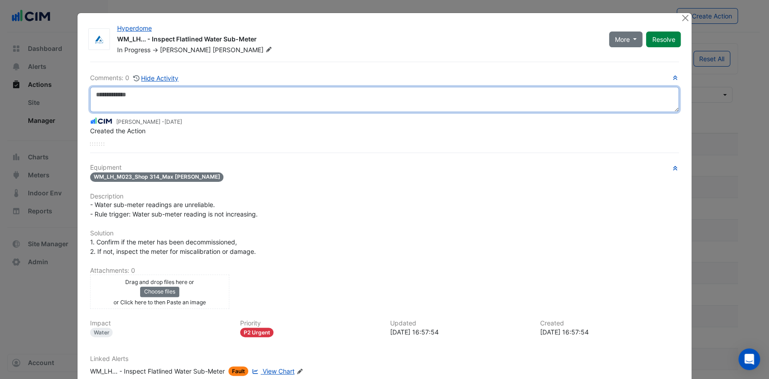
click at [134, 99] on textarea at bounding box center [384, 99] width 589 height 25
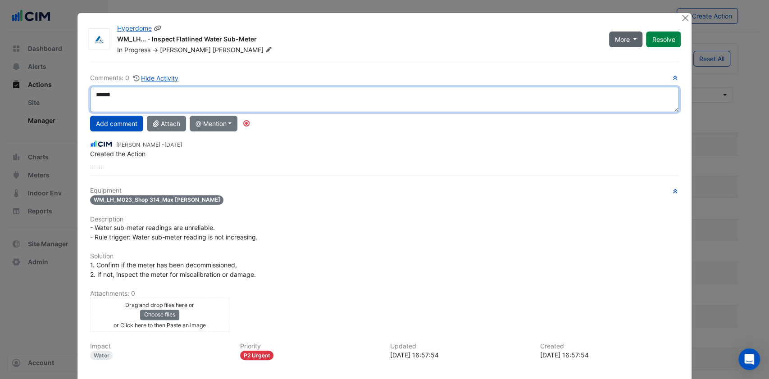
type textarea "******"
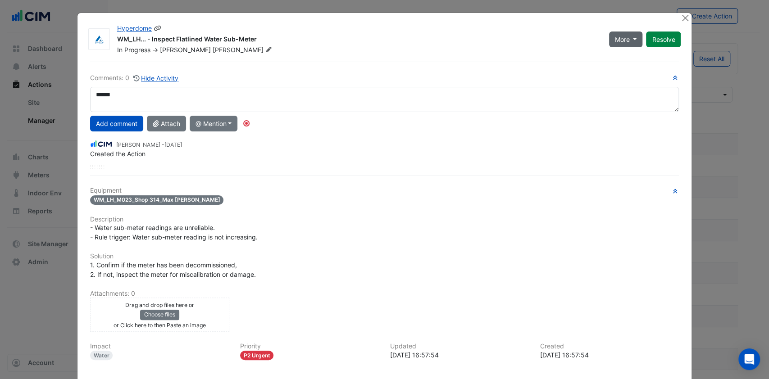
click at [619, 35] on span "More" at bounding box center [622, 39] width 15 height 9
click at [637, 73] on button "Not Doing" at bounding box center [639, 71] width 71 height 13
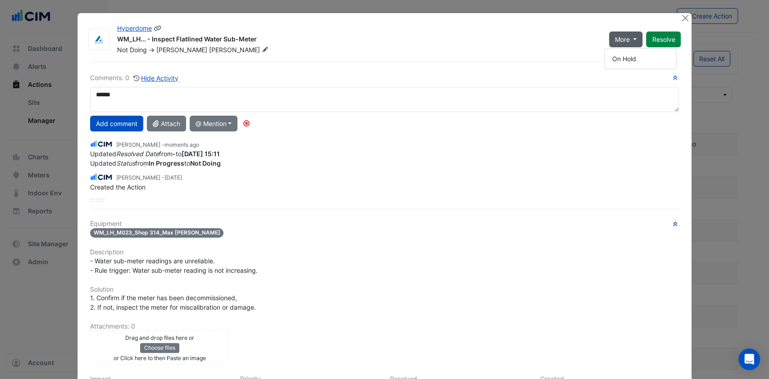
click at [472, 48] on div "Not Doing -> Glen Stevens" at bounding box center [357, 49] width 483 height 9
click at [108, 124] on button "Add comment" at bounding box center [116, 124] width 53 height 16
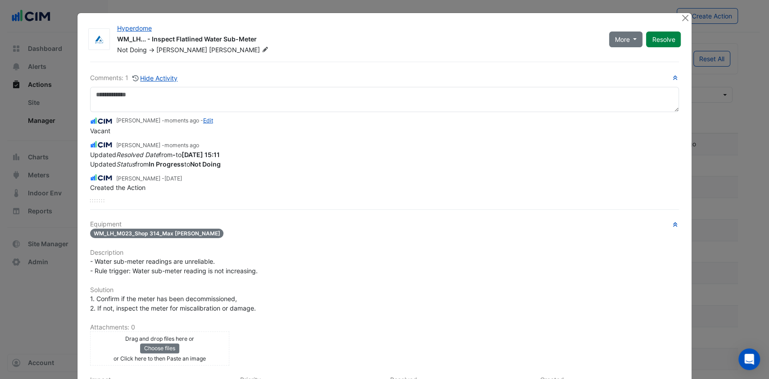
click at [681, 12] on ngb-modal-window "Hyperdome WM_LH... - Inspect Flatlined Water Sub-Meter Not Doing -> Glen Steven…" at bounding box center [384, 189] width 769 height 379
click at [682, 15] on button "Close" at bounding box center [684, 17] width 9 height 9
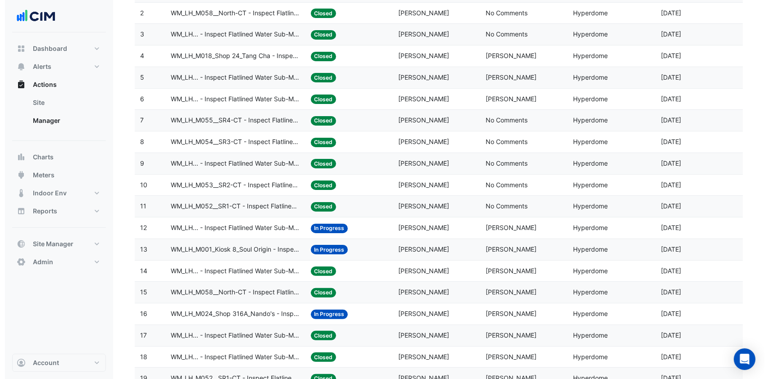
scroll to position [180, 0]
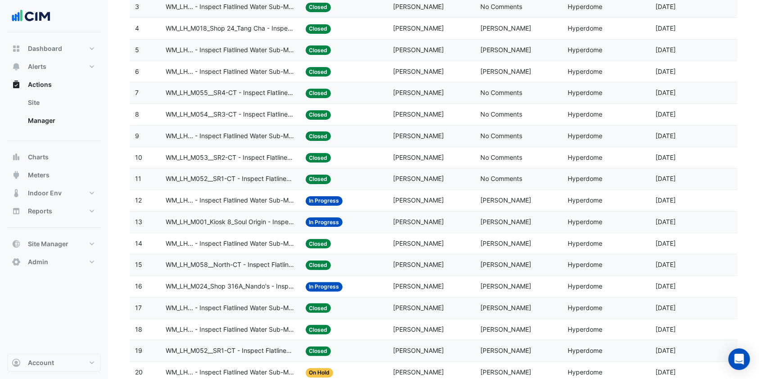
click at [242, 198] on span "WM_LH... - Inspect Flatlined Water Sub-Meter" at bounding box center [230, 200] width 129 height 10
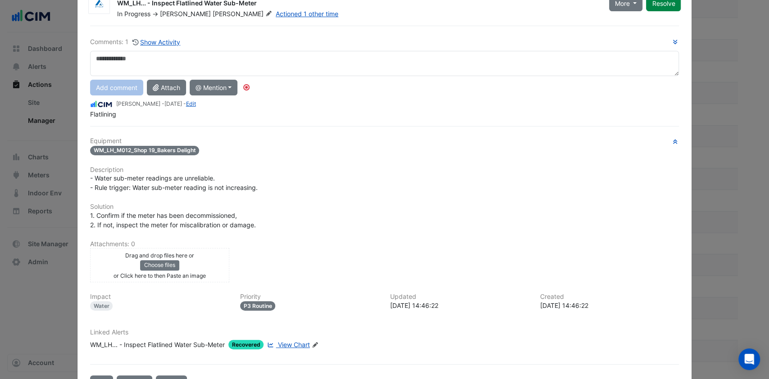
scroll to position [65, 0]
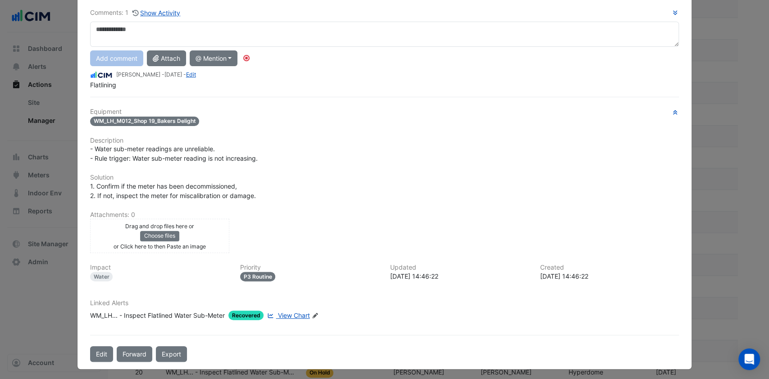
click at [293, 312] on span "View Chart" at bounding box center [294, 316] width 32 height 8
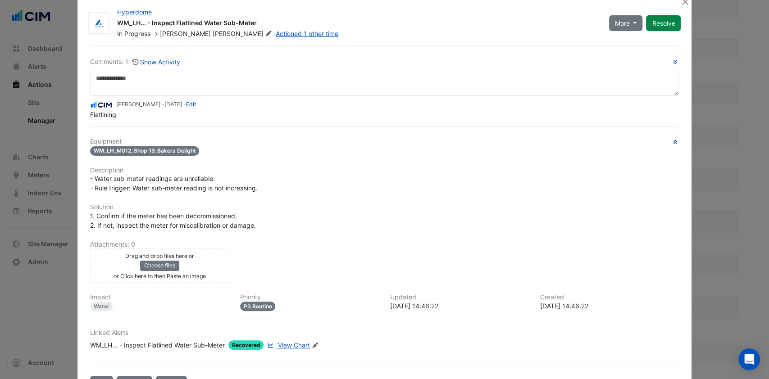
scroll to position [0, 0]
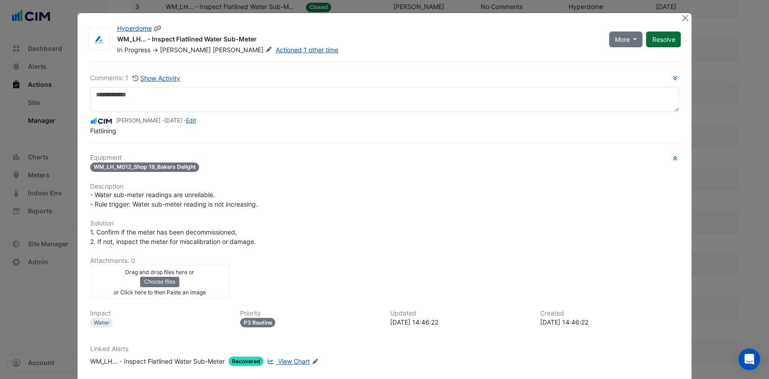
click at [665, 36] on button "Resolve" at bounding box center [663, 40] width 35 height 16
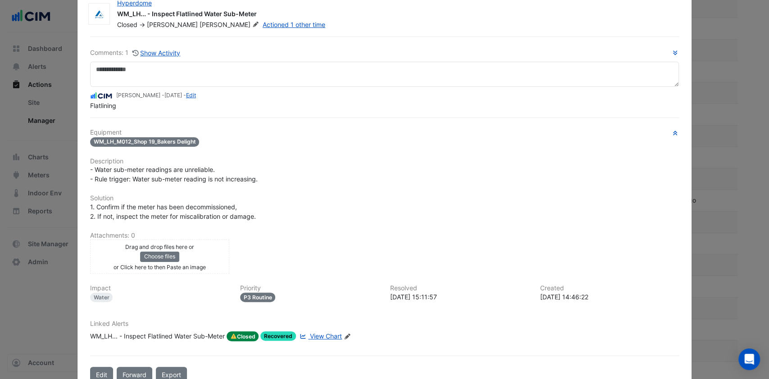
scroll to position [47, 0]
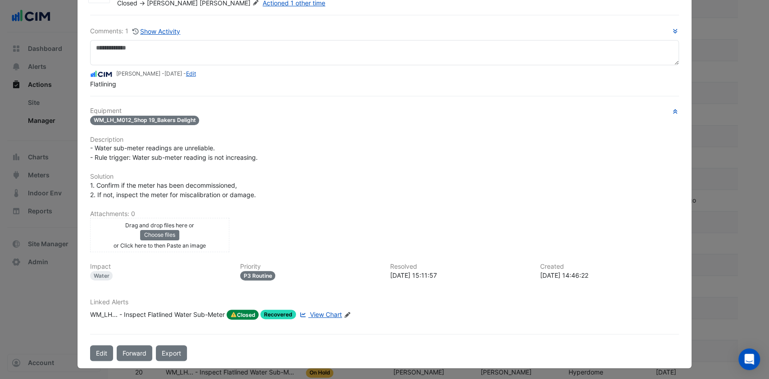
click at [325, 313] on span "View Chart" at bounding box center [326, 315] width 32 height 8
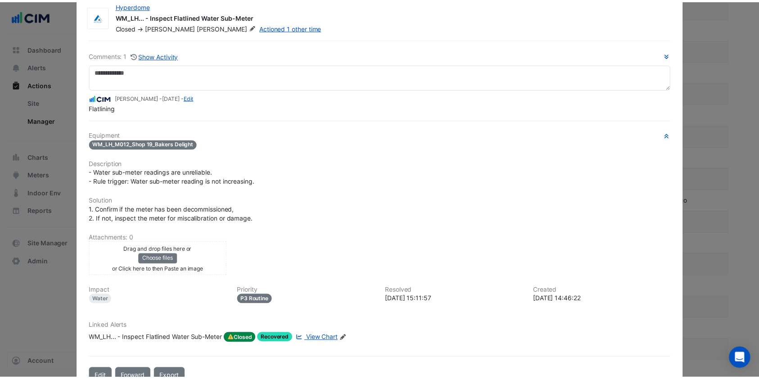
scroll to position [0, 0]
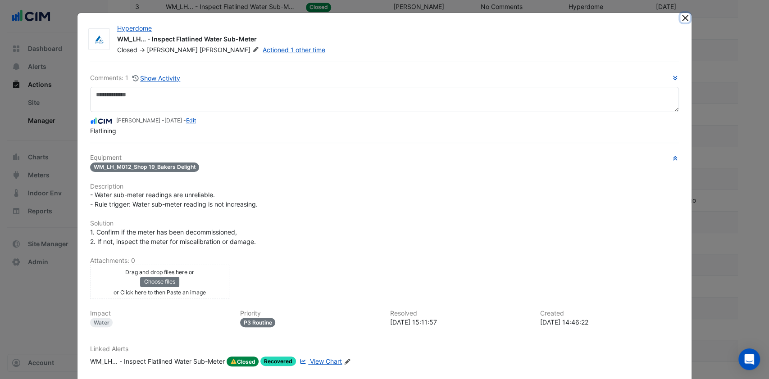
click at [684, 15] on button "Close" at bounding box center [684, 17] width 9 height 9
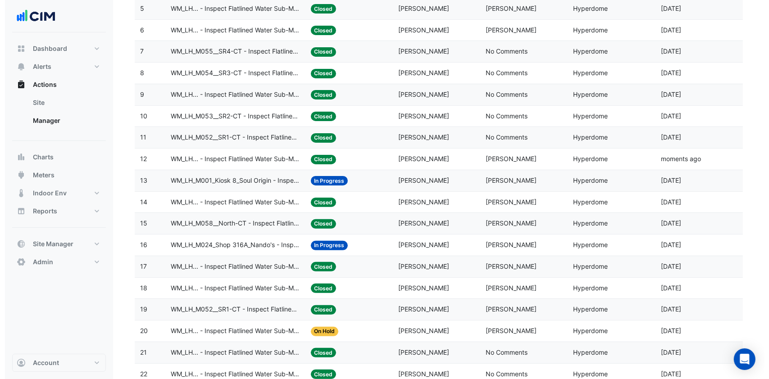
scroll to position [240, 0]
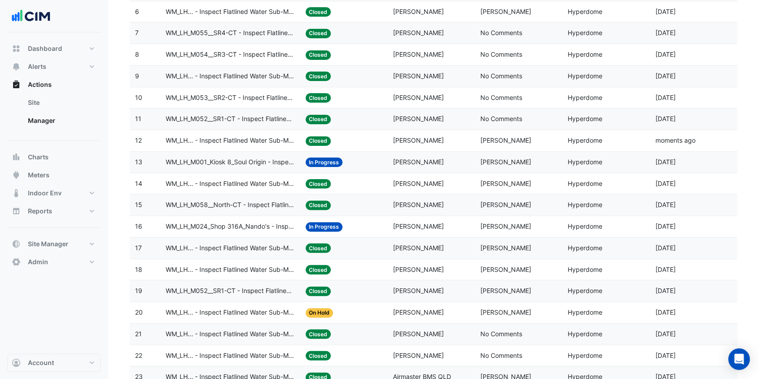
click at [258, 162] on span "WM_LH_M001_Kiosk 8_Soul Origin - Inspect Flatlined Water Sub-Meter" at bounding box center [230, 162] width 129 height 10
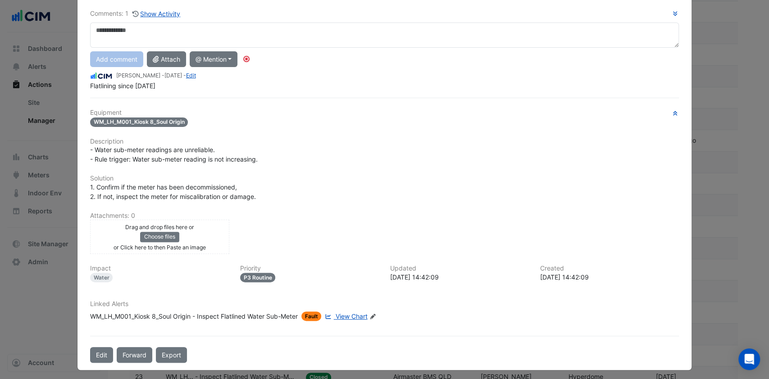
scroll to position [65, 0]
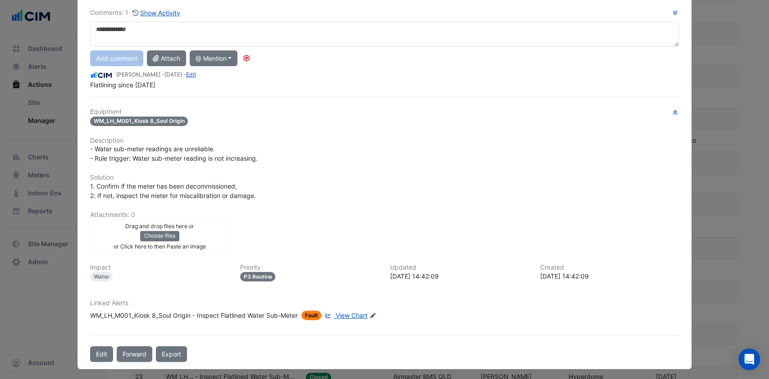
click at [344, 313] on span "View Chart" at bounding box center [351, 316] width 32 height 8
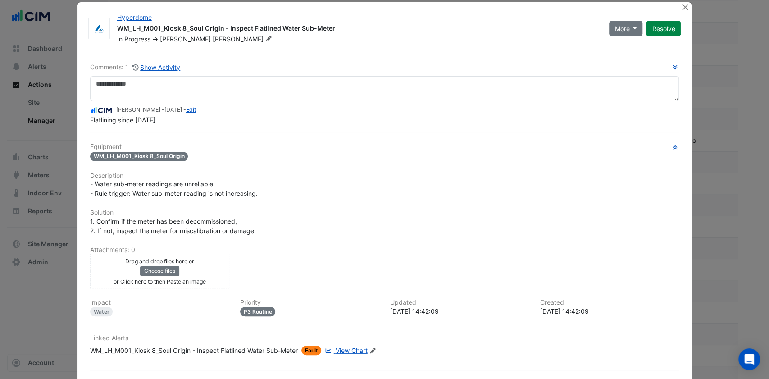
scroll to position [0, 0]
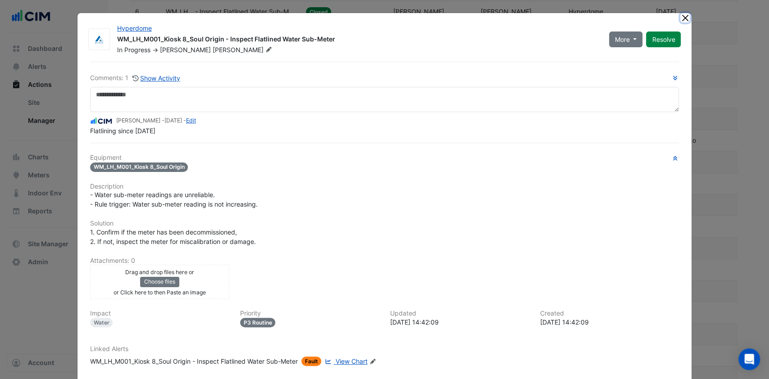
click at [680, 14] on button "Close" at bounding box center [684, 17] width 9 height 9
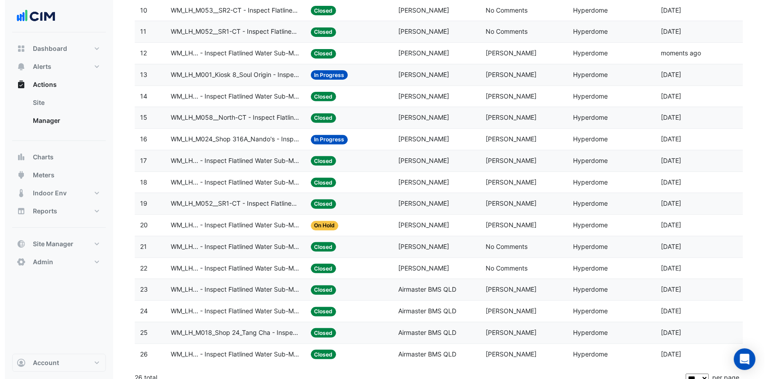
scroll to position [336, 0]
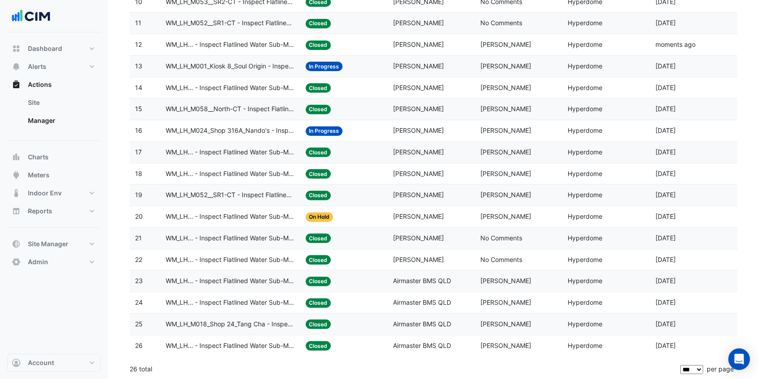
click at [234, 132] on span "WM_LH_M024_Shop 316A_Nando's - Inspect Flatlined Water Sub-Meter" at bounding box center [230, 131] width 129 height 10
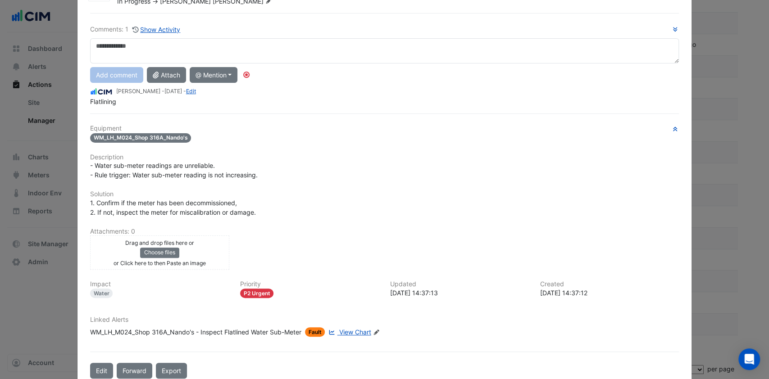
scroll to position [65, 0]
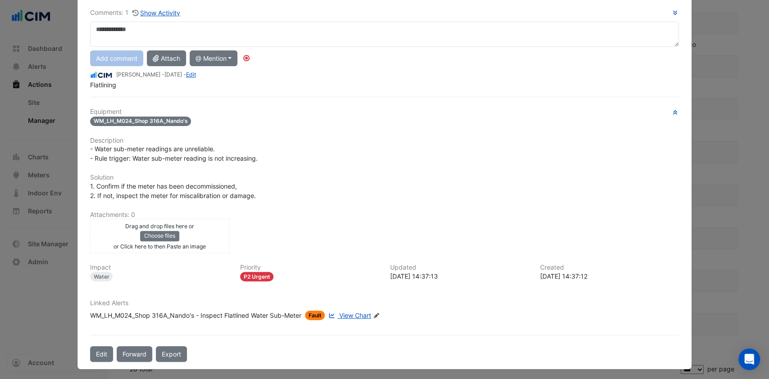
click at [349, 312] on span "View Chart" at bounding box center [355, 316] width 32 height 8
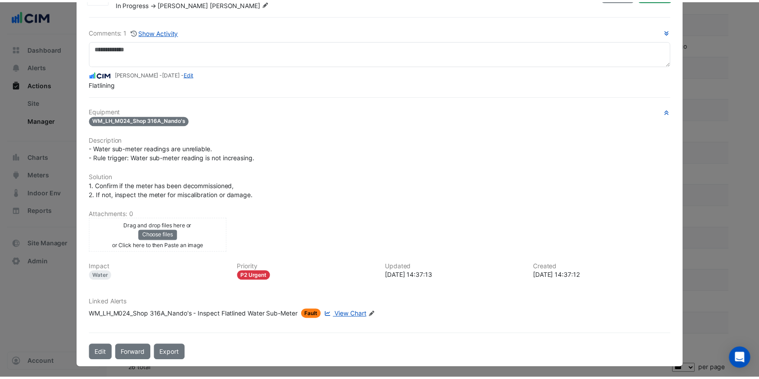
scroll to position [0, 0]
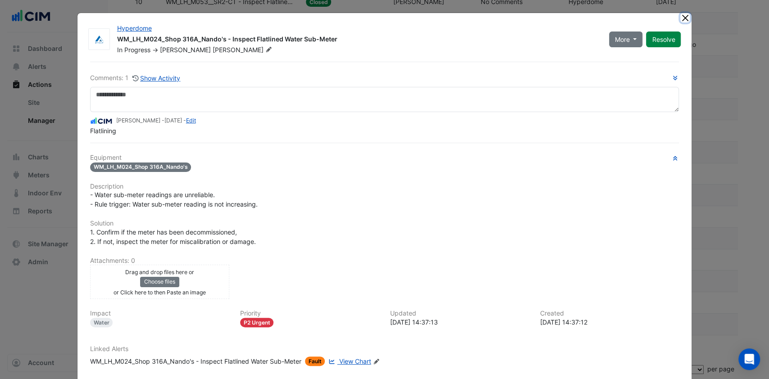
click at [680, 16] on button "Close" at bounding box center [684, 17] width 9 height 9
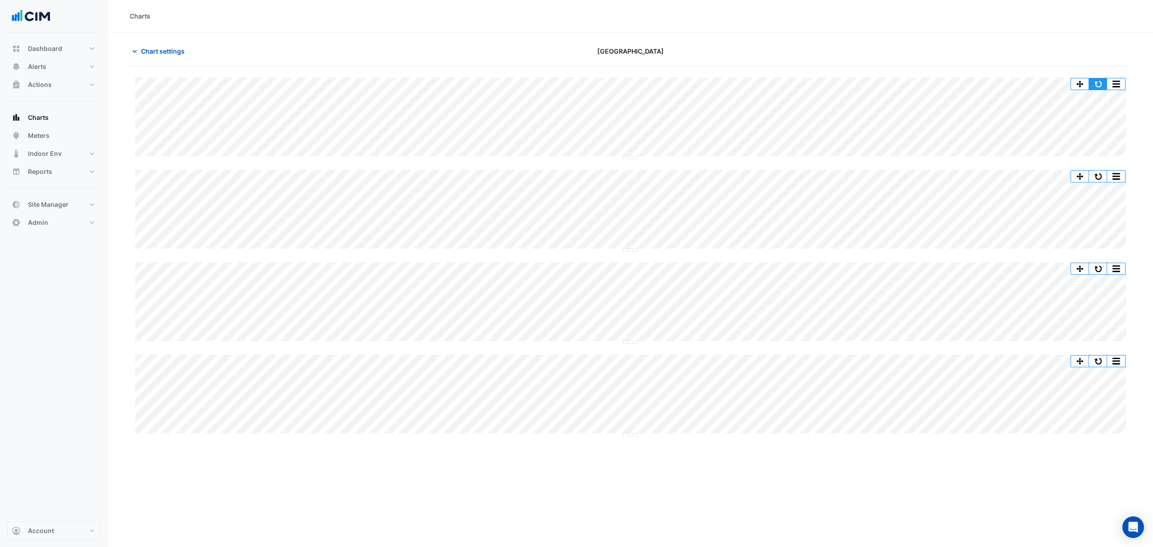
click at [1103, 81] on button "button" at bounding box center [1098, 83] width 18 height 11
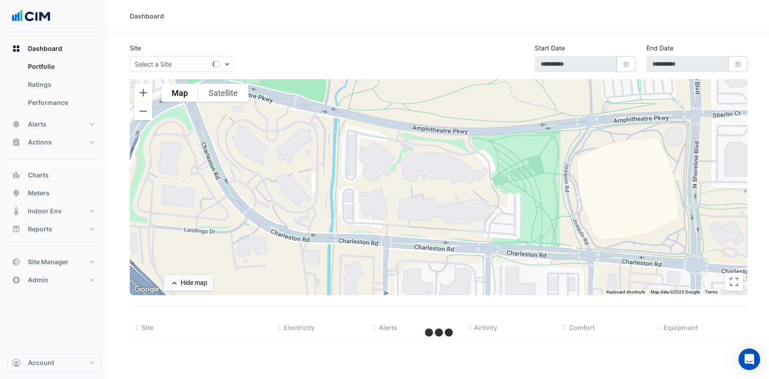
select select "***"
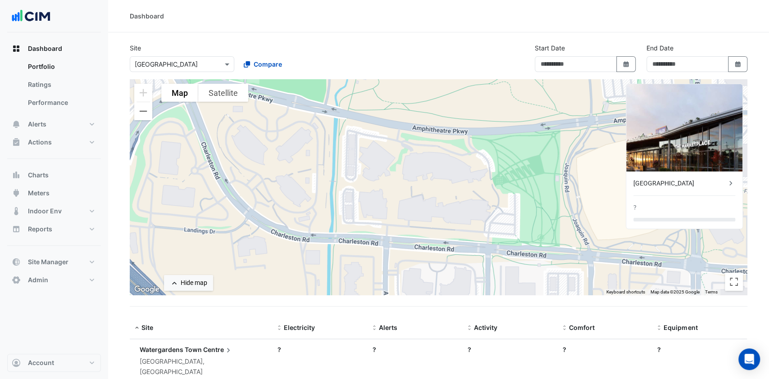
type input "**********"
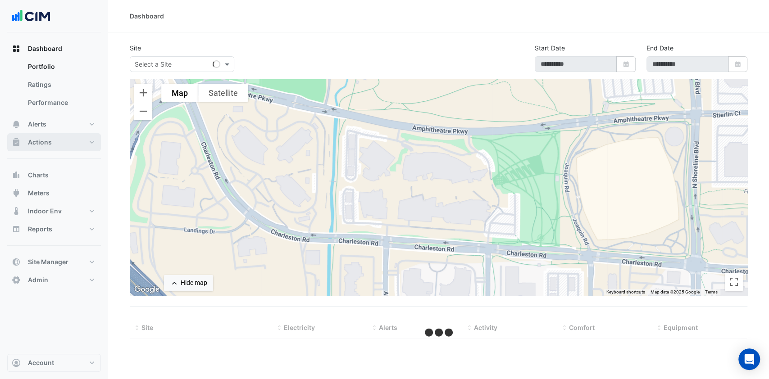
click at [53, 136] on button "Actions" at bounding box center [54, 142] width 94 height 18
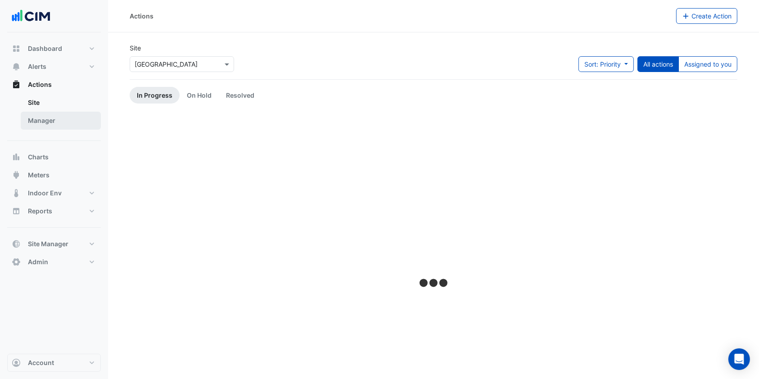
click at [60, 118] on link "Manager" at bounding box center [61, 121] width 80 height 18
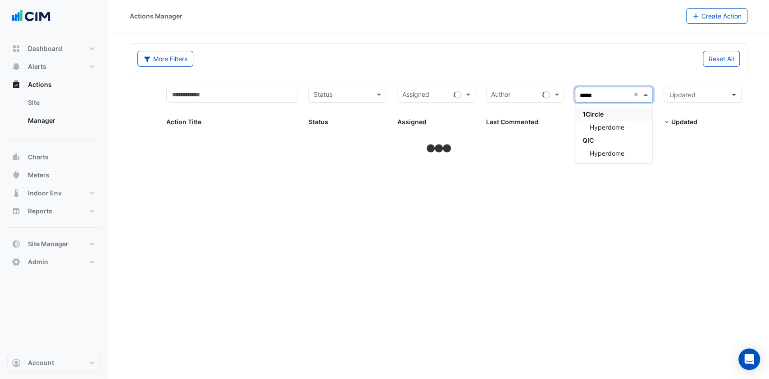
type input "******"
select select "***"
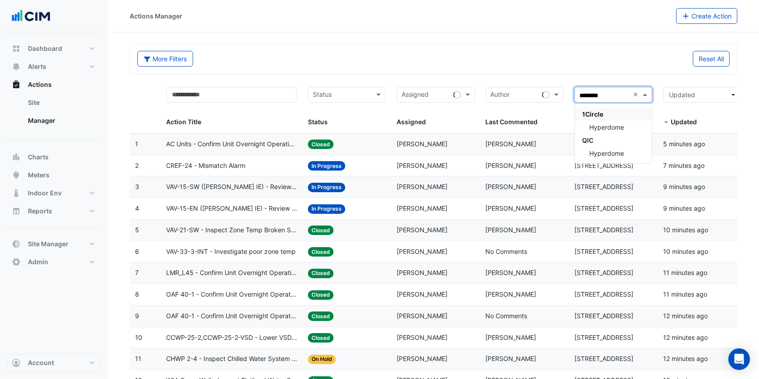
type input "*********"
click at [626, 121] on div "Hyperdome" at bounding box center [613, 127] width 77 height 13
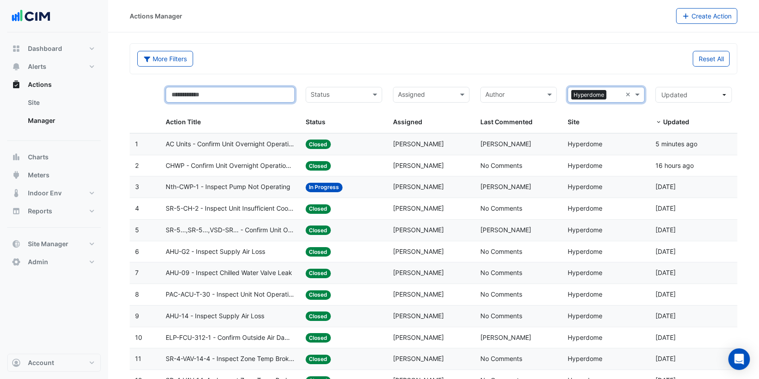
click at [204, 100] on input "text" at bounding box center [230, 95] width 129 height 16
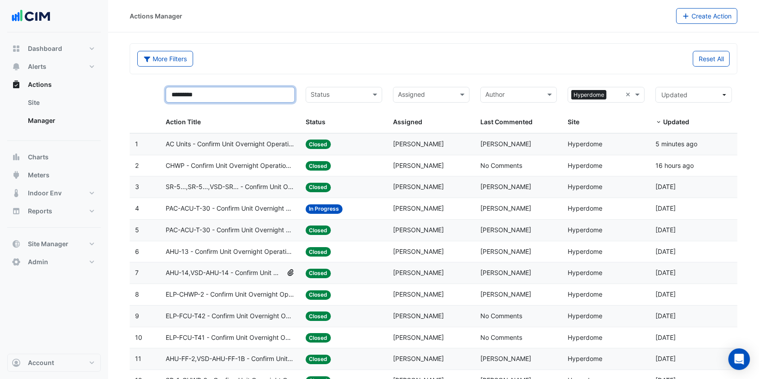
type input "*********"
click at [259, 188] on span "SR-5...,SR-5...,VSD-SR... - Confirm Unit Overnight Operation (Energy Waste)" at bounding box center [230, 187] width 129 height 10
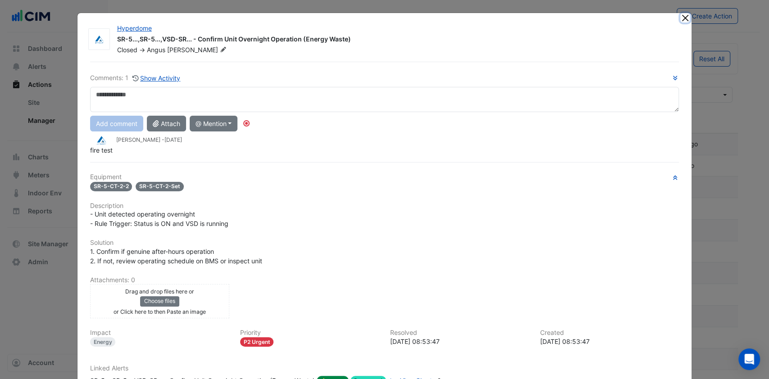
click at [680, 18] on button "Close" at bounding box center [684, 17] width 9 height 9
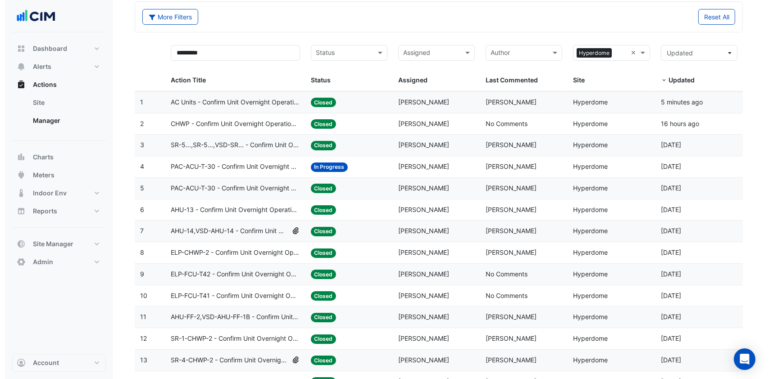
scroll to position [60, 0]
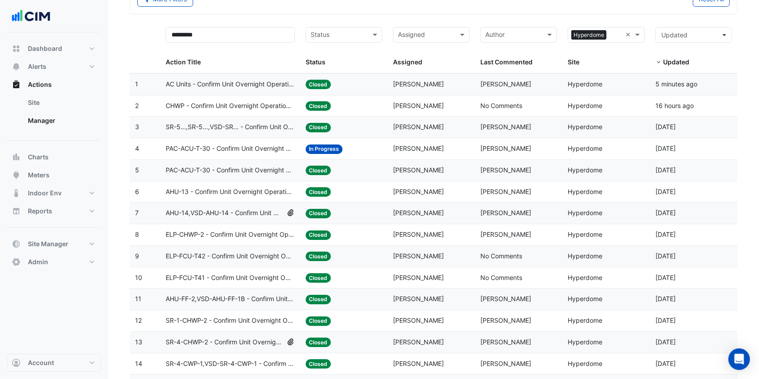
click at [231, 144] on span "PAC-ACU-T-30 - Confirm Unit Overnight Operation (Energy Waste)" at bounding box center [230, 149] width 129 height 10
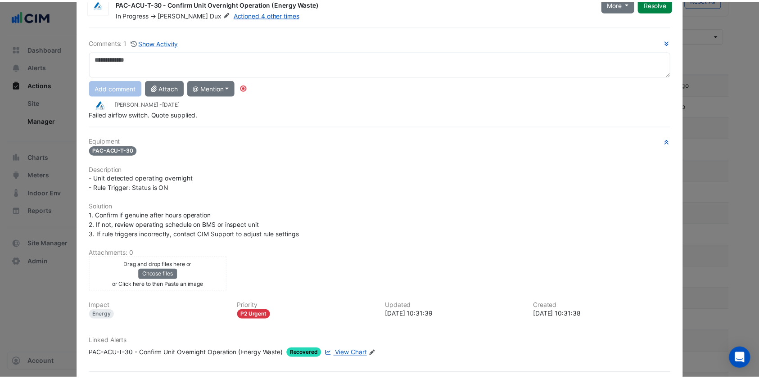
scroll to position [0, 0]
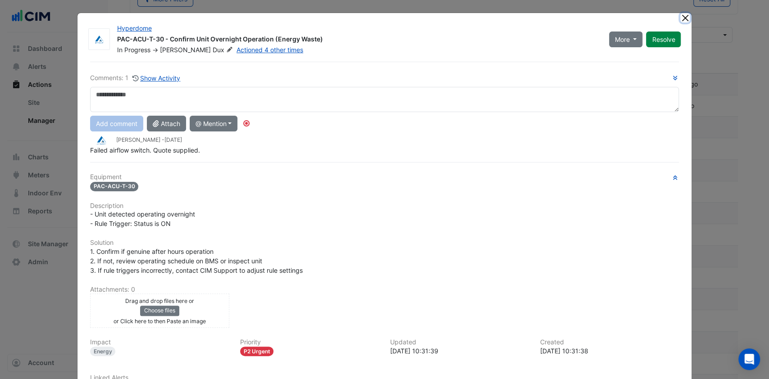
click at [681, 15] on button "Close" at bounding box center [684, 17] width 9 height 9
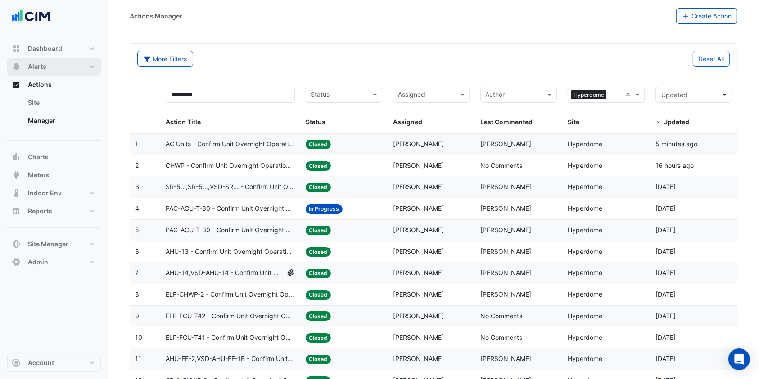
click at [50, 63] on button "Alerts" at bounding box center [54, 67] width 94 height 18
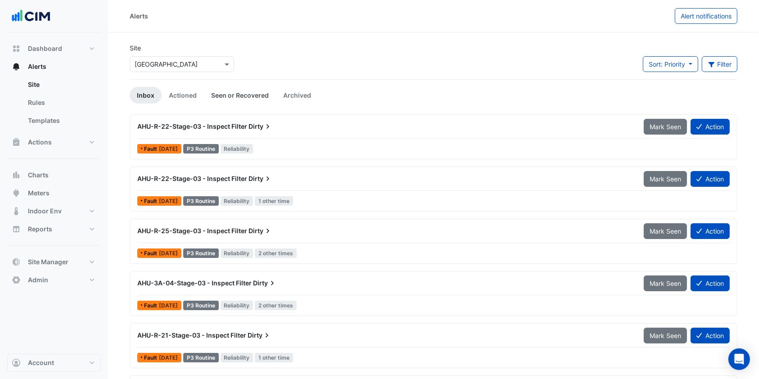
click at [223, 92] on link "Seen or Recovered" at bounding box center [240, 95] width 72 height 17
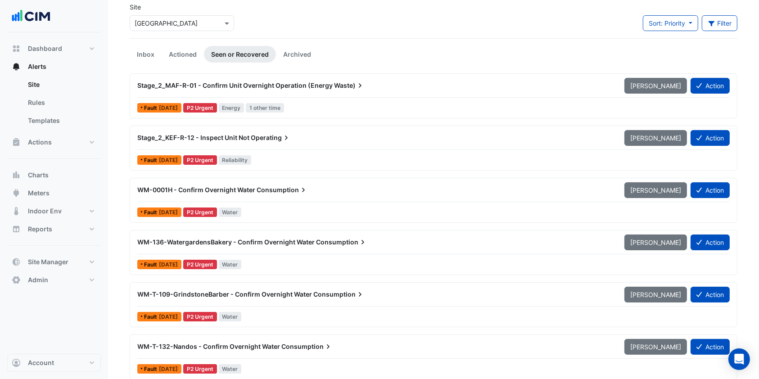
scroll to position [60, 0]
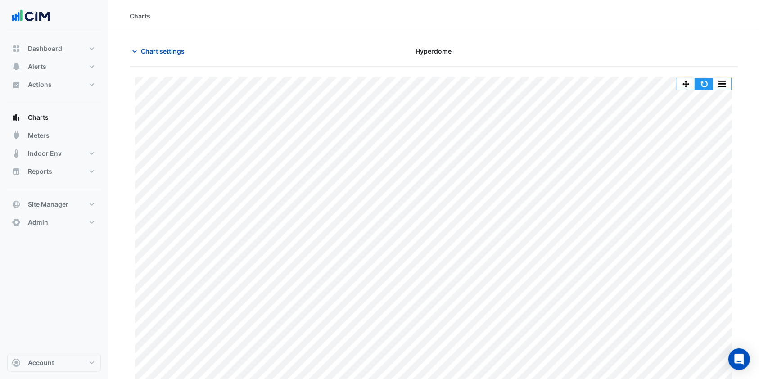
click at [706, 82] on button "button" at bounding box center [704, 83] width 18 height 11
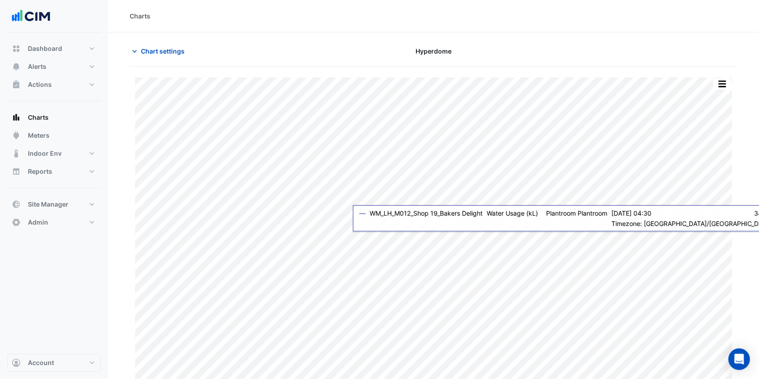
scroll to position [9, 0]
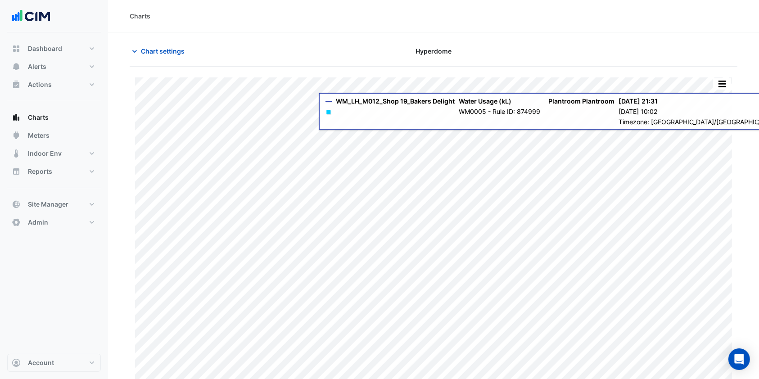
scroll to position [9, 0]
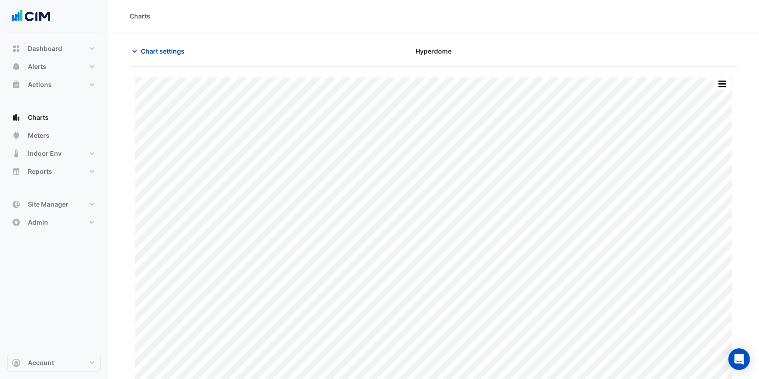
click at [162, 45] on button "Chart settings" at bounding box center [160, 51] width 61 height 16
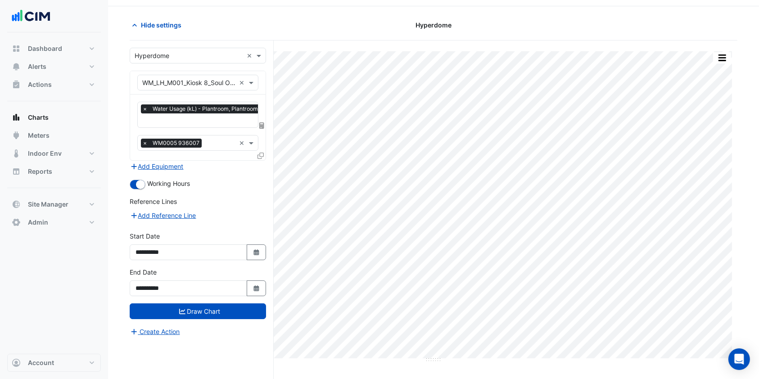
scroll to position [34, 0]
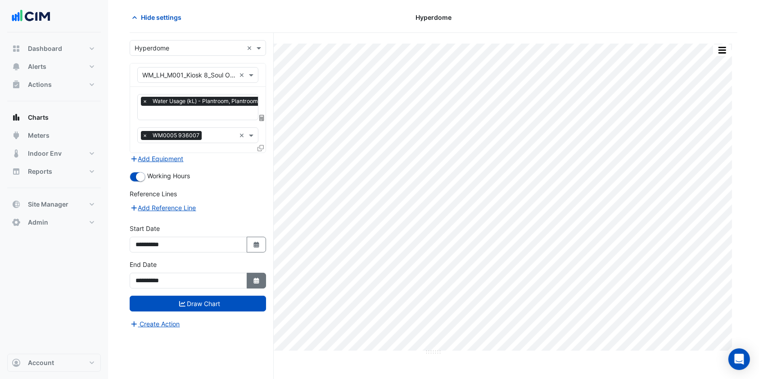
click at [263, 285] on button "Select Date" at bounding box center [257, 281] width 20 height 16
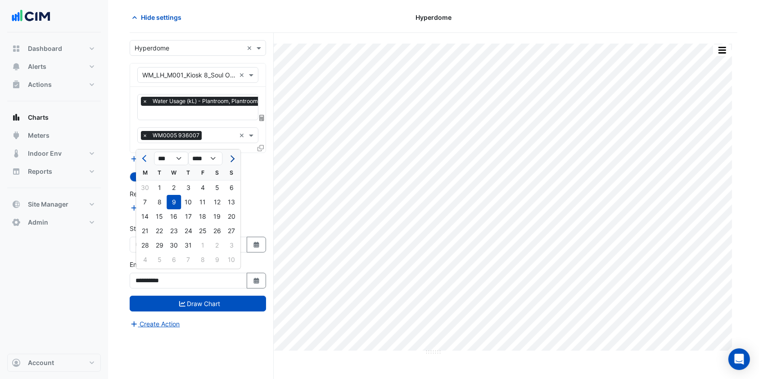
click at [233, 155] on button "Next month" at bounding box center [231, 158] width 11 height 14
click at [145, 157] on span "Previous month" at bounding box center [145, 158] width 7 height 7
select select "*"
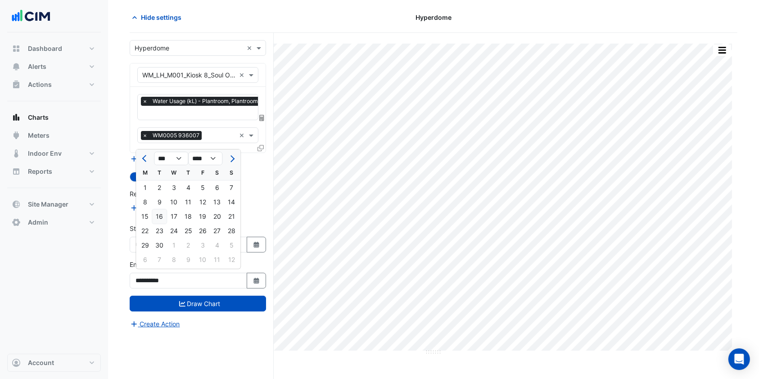
click at [166, 218] on div "16" at bounding box center [159, 216] width 14 height 14
type input "**********"
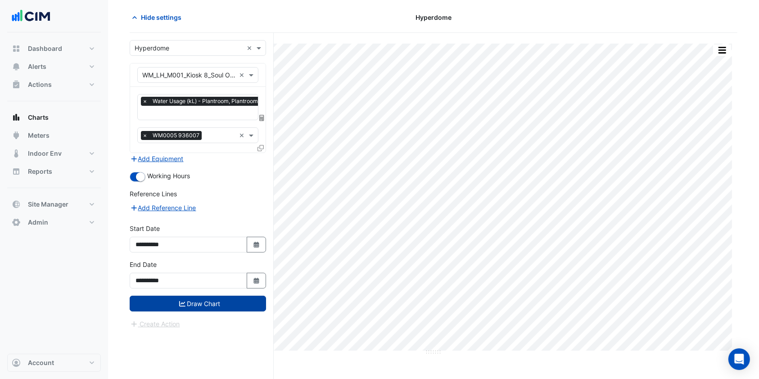
click at [195, 296] on button "Draw Chart" at bounding box center [198, 304] width 136 height 16
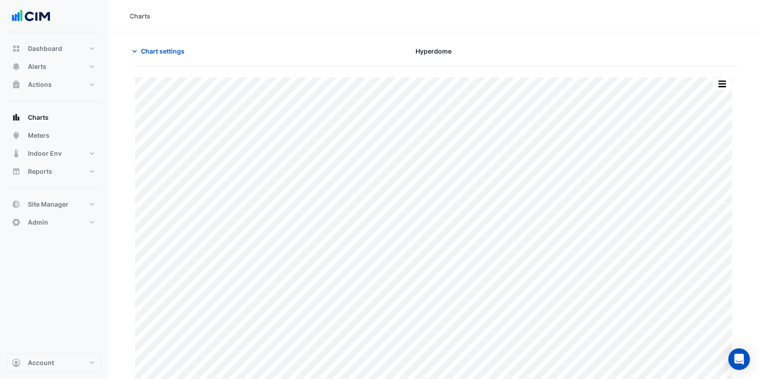
type input "**********"
click at [155, 50] on span "Chart settings" at bounding box center [163, 50] width 44 height 9
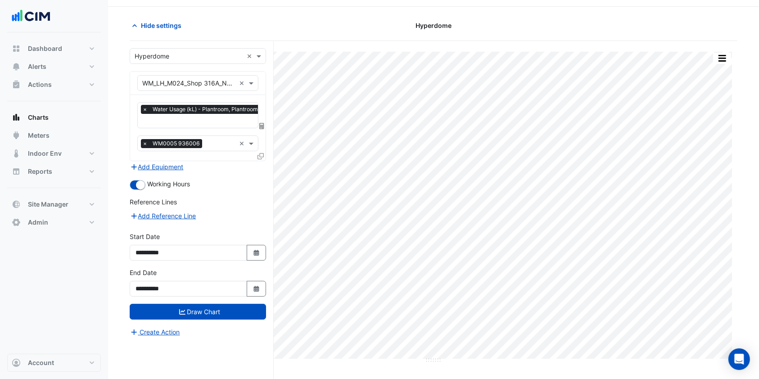
scroll to position [34, 0]
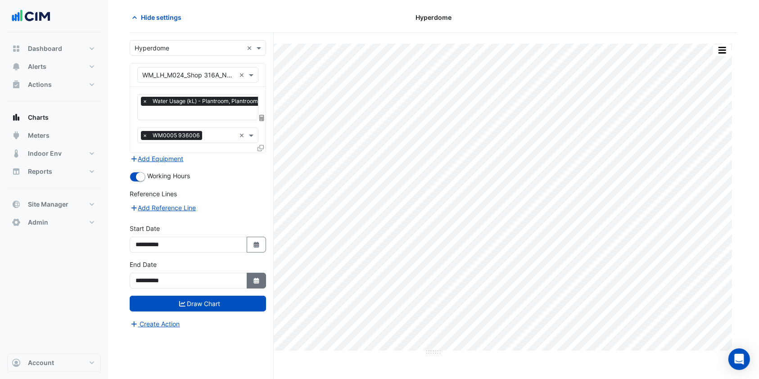
click at [258, 281] on fa-icon "Select Date" at bounding box center [257, 281] width 8 height 8
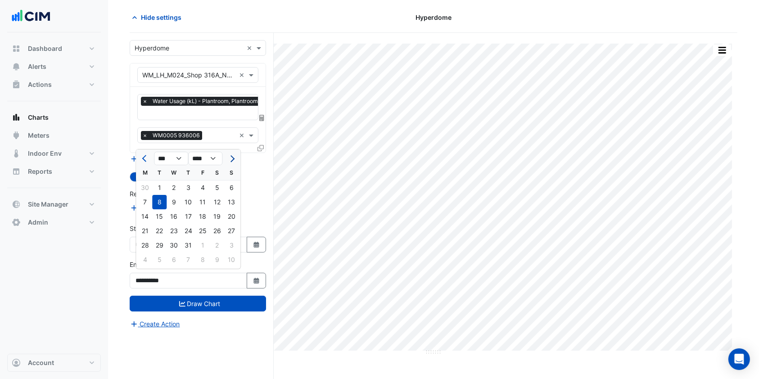
click at [231, 154] on button "Next month" at bounding box center [231, 158] width 11 height 14
click at [236, 157] on button "Next month" at bounding box center [231, 158] width 11 height 14
select select "*"
click at [160, 220] on div "16" at bounding box center [159, 216] width 14 height 14
type input "**********"
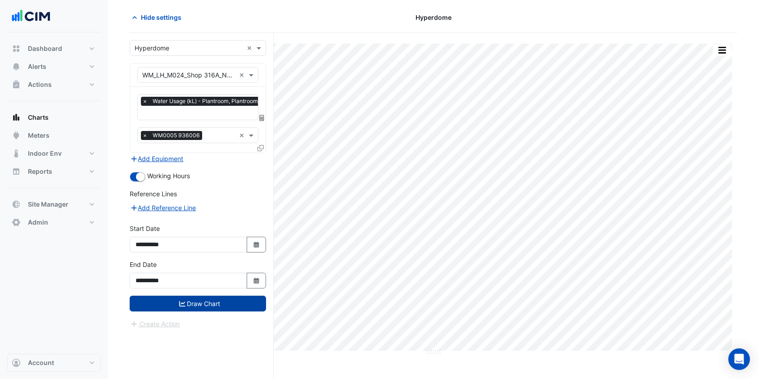
click at [196, 304] on button "Draw Chart" at bounding box center [198, 304] width 136 height 16
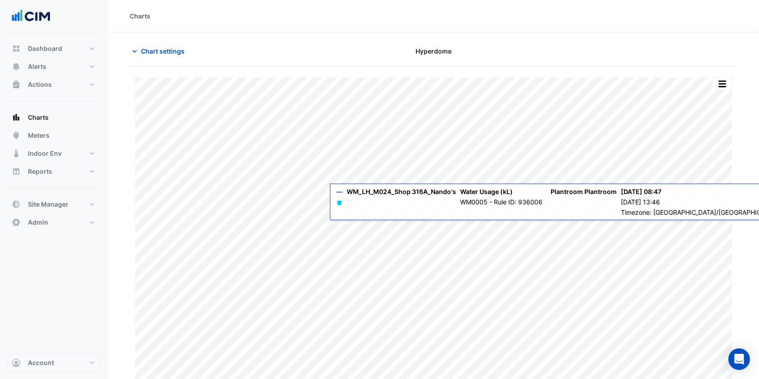
scroll to position [9, 0]
